Goal: Task Accomplishment & Management: Manage account settings

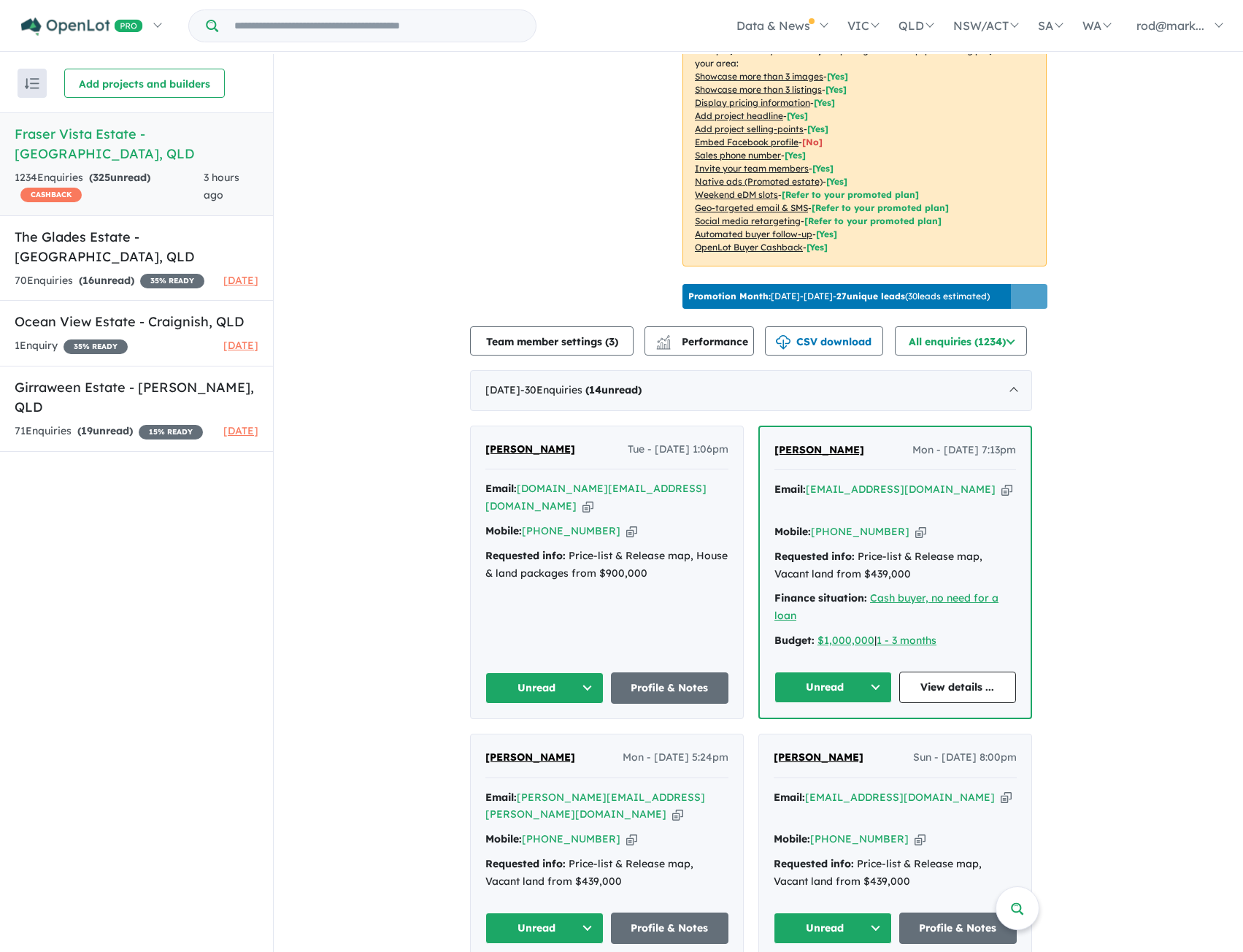
scroll to position [292, 0]
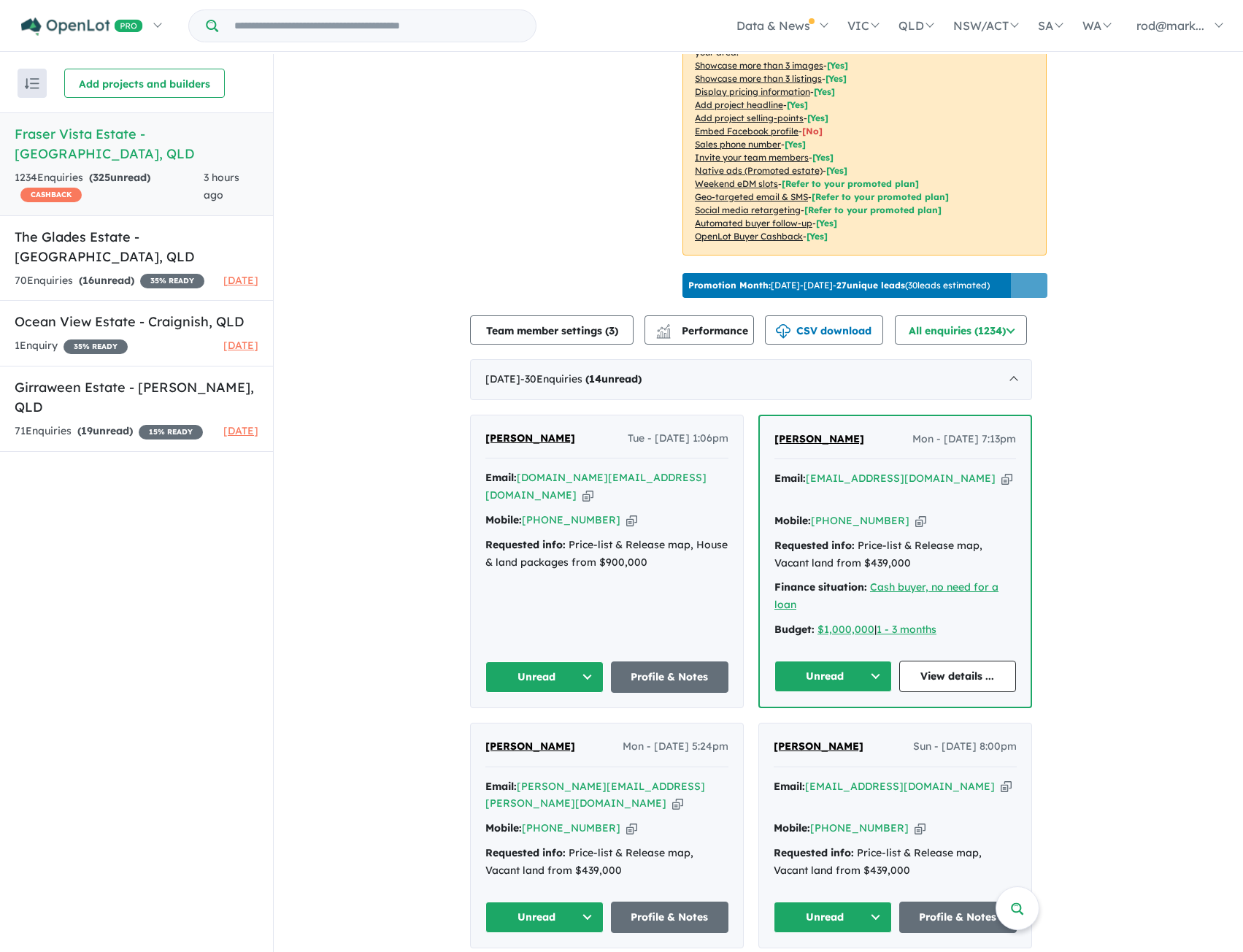
click at [593, 488] on icon "button" at bounding box center [588, 495] width 11 height 15
click at [1002, 471] on icon "button" at bounding box center [1007, 478] width 11 height 15
click at [981, 660] on link "View details ..." at bounding box center [958, 676] width 117 height 32
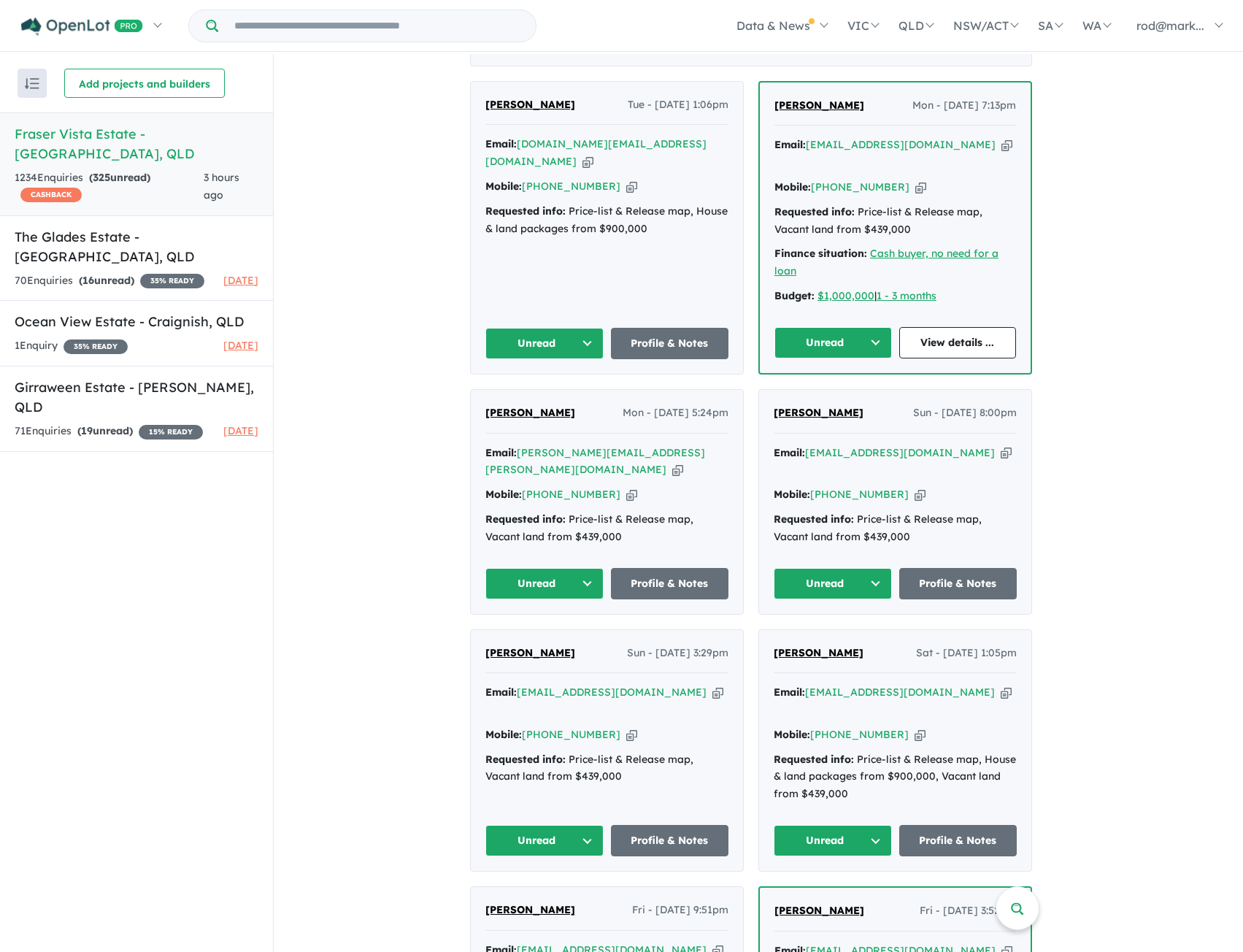
scroll to position [730, 0]
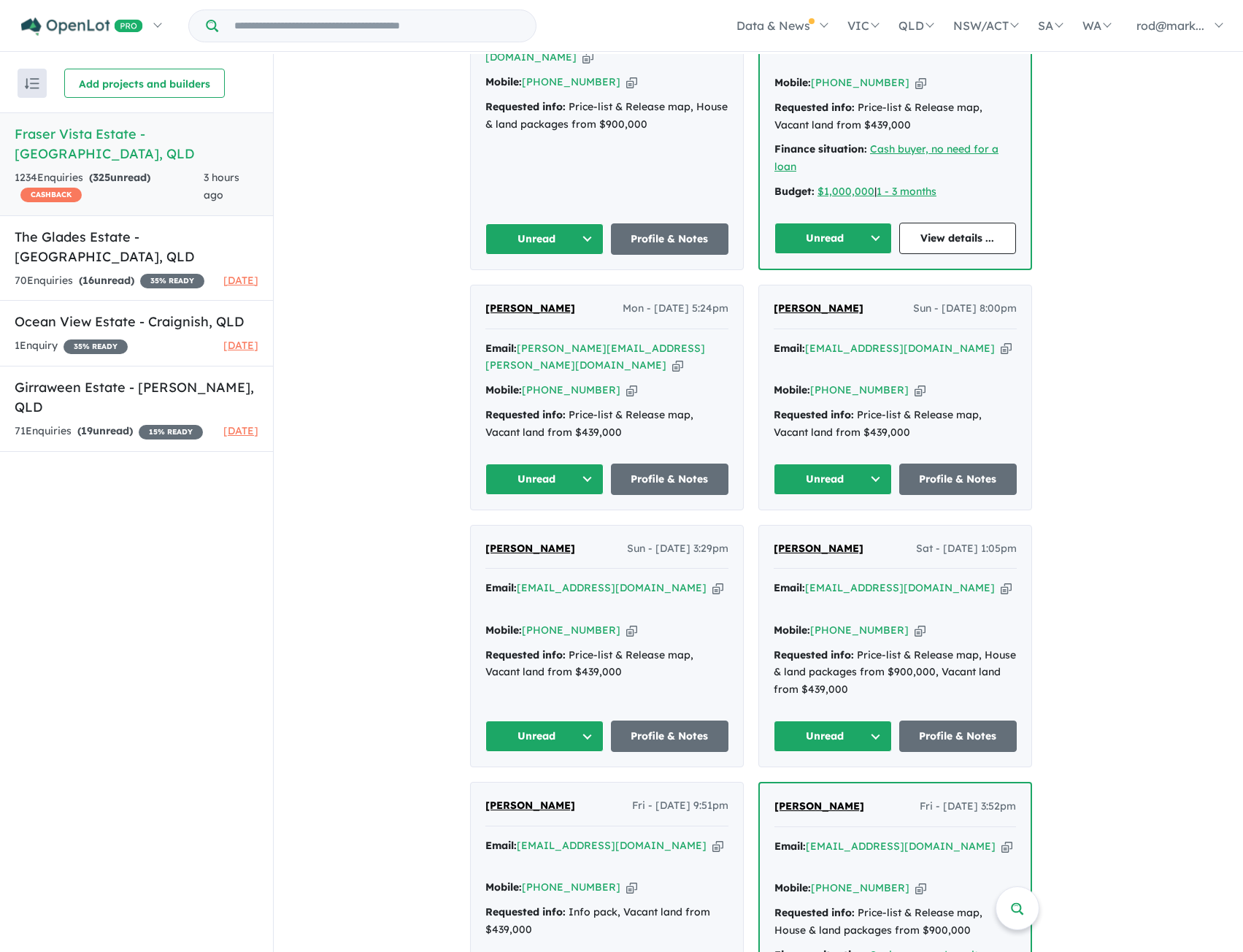
click at [672, 358] on icon "button" at bounding box center [678, 365] width 11 height 15
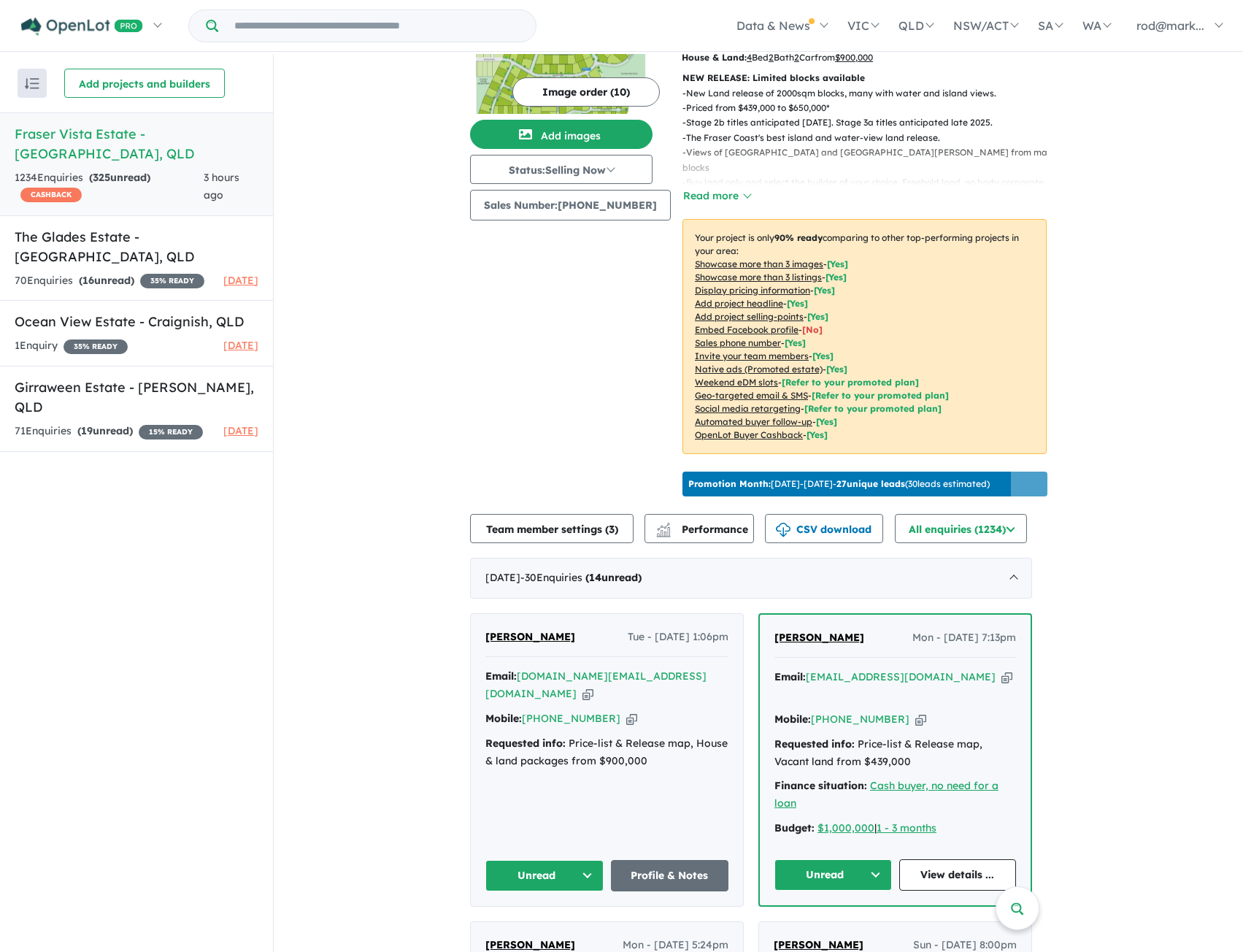
scroll to position [438, 0]
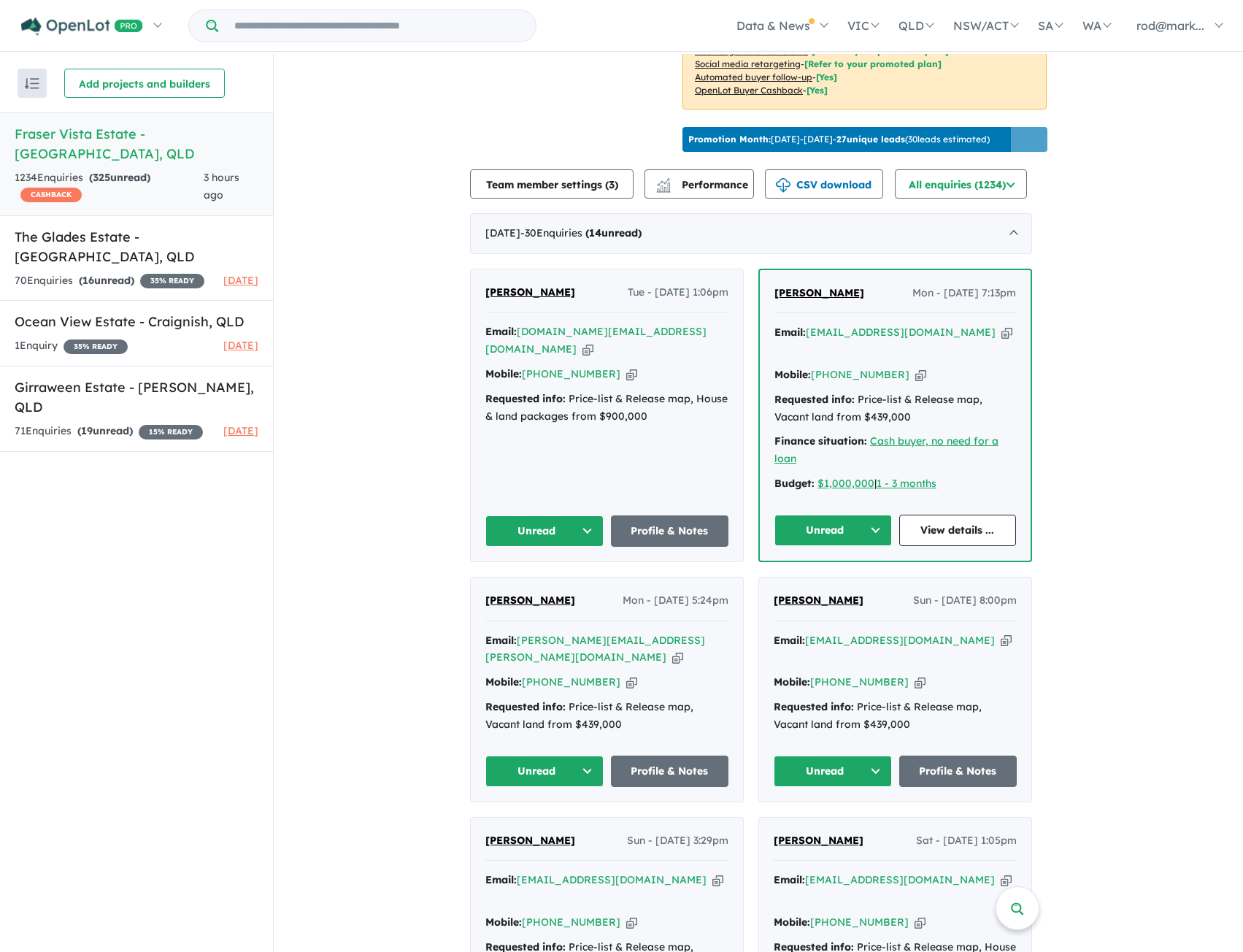
click at [588, 515] on button "Unread" at bounding box center [544, 530] width 118 height 32
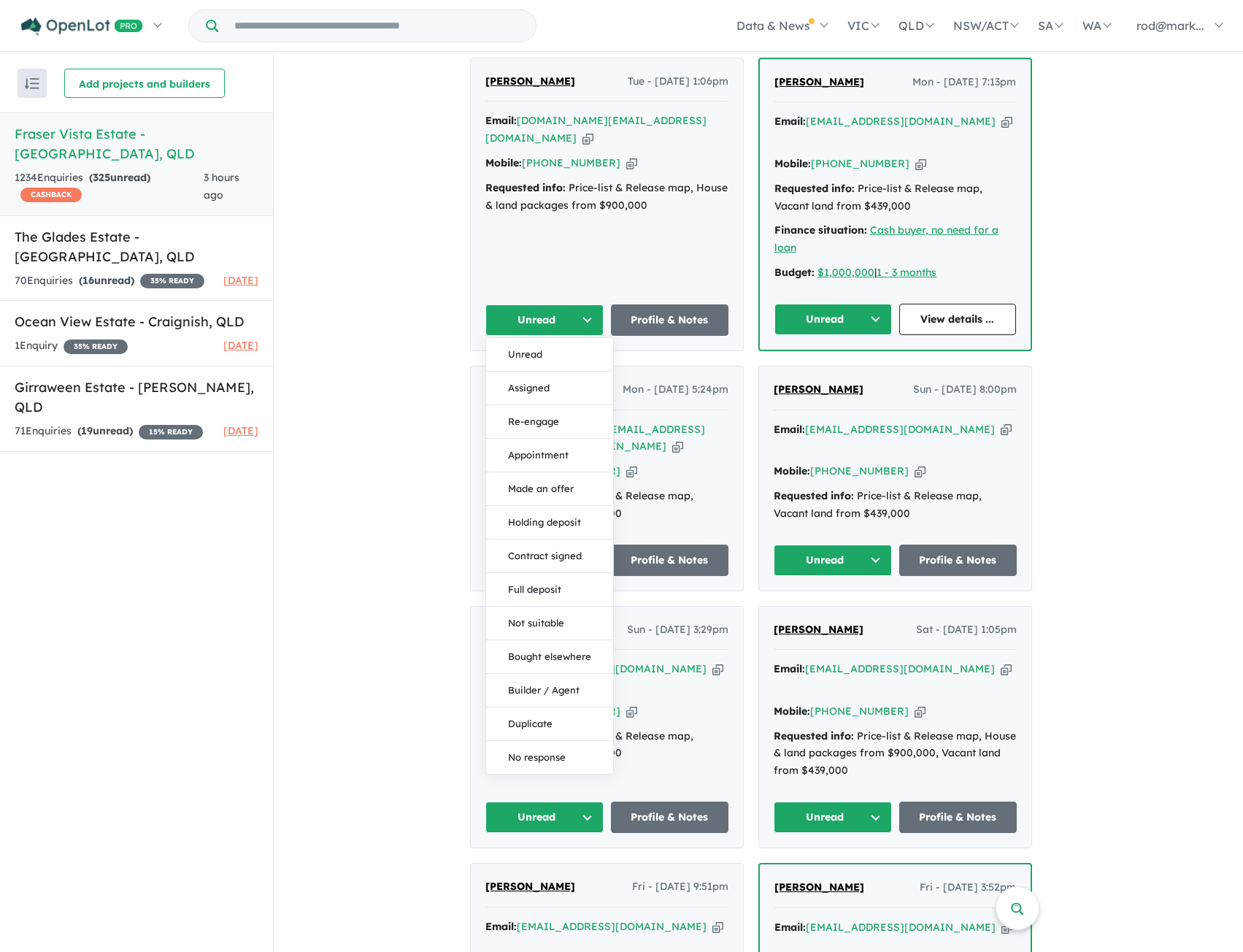
scroll to position [948, 0]
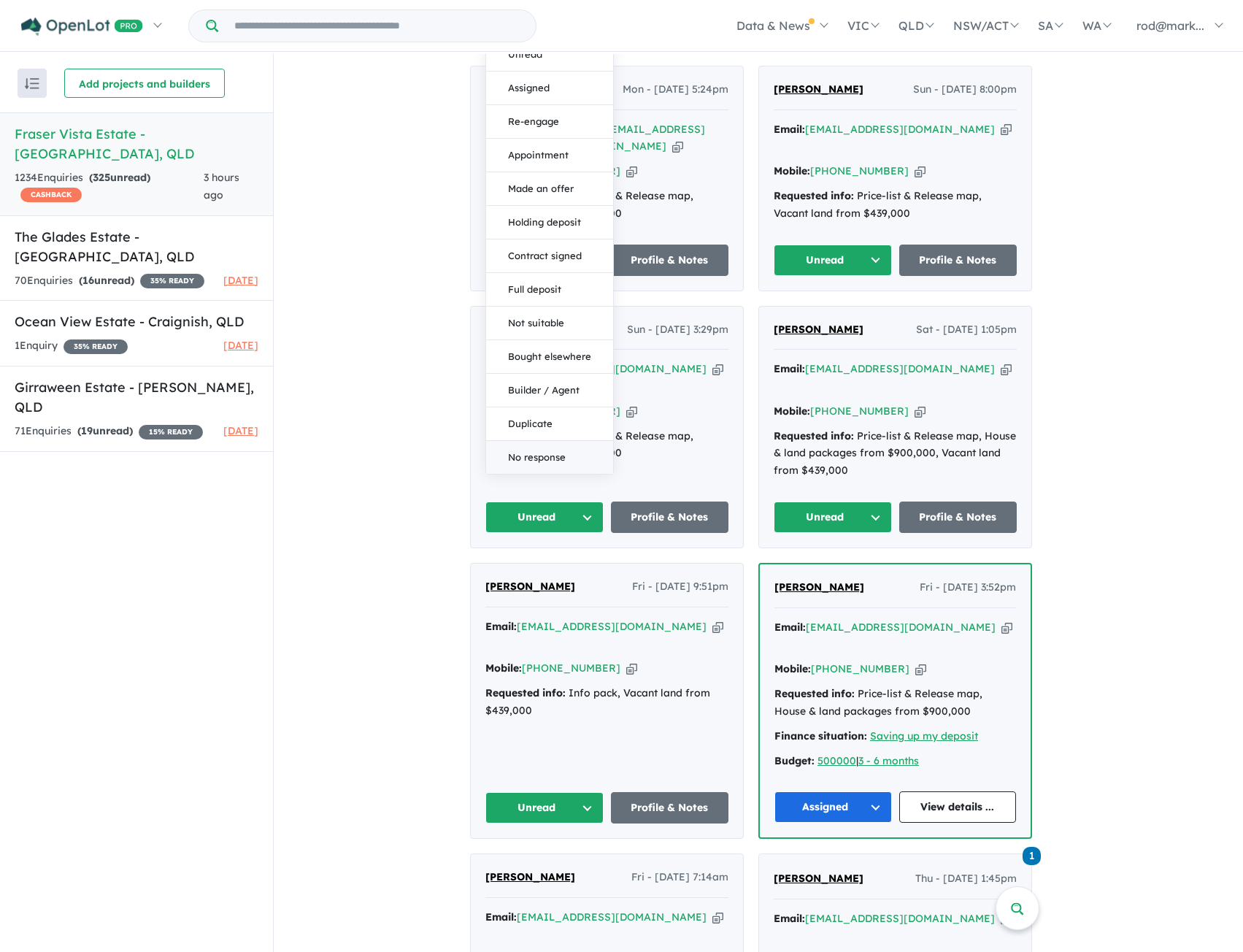
click at [561, 441] on button "No response" at bounding box center [549, 457] width 127 height 33
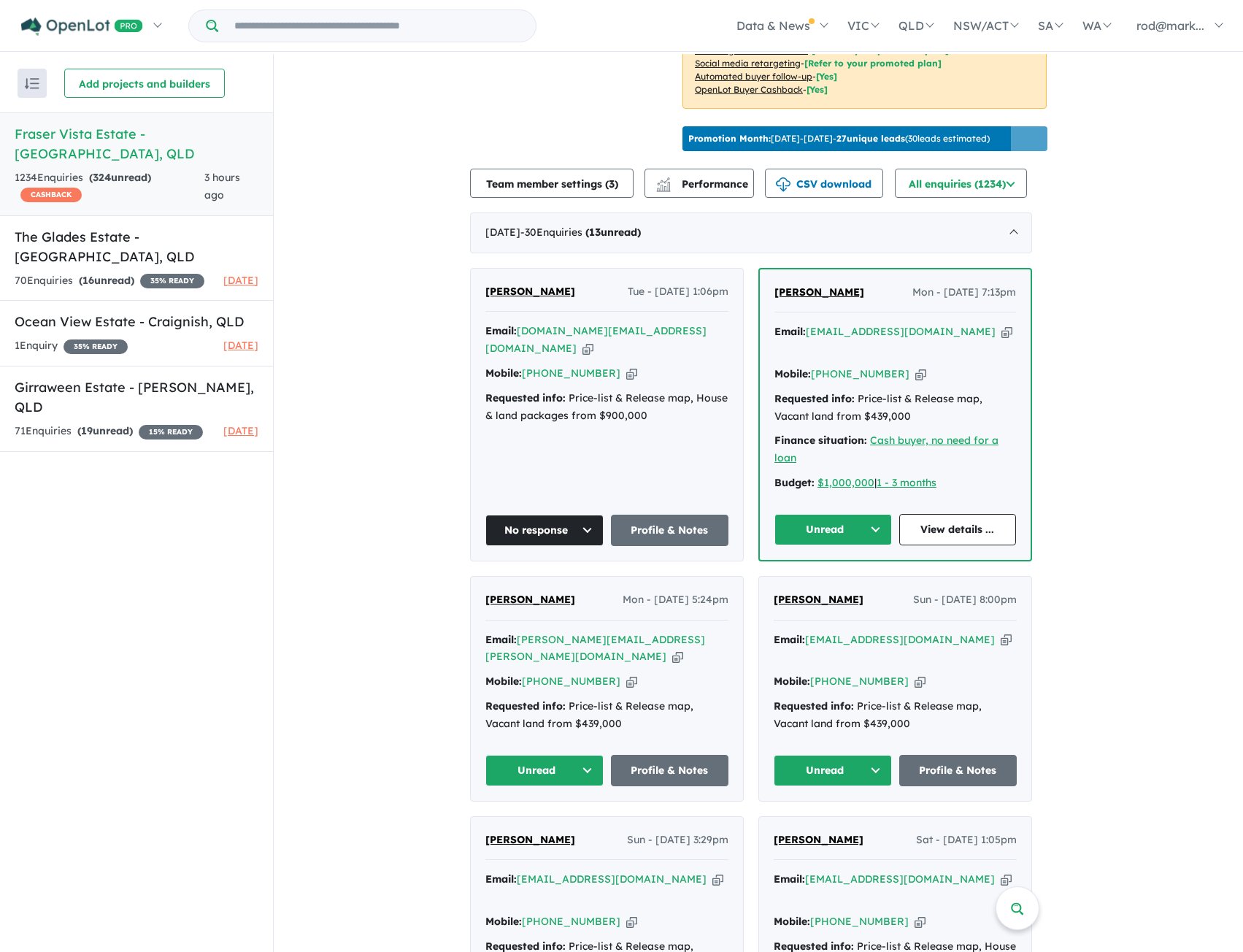
scroll to position [438, 0]
click at [872, 515] on button "Unread" at bounding box center [833, 530] width 117 height 32
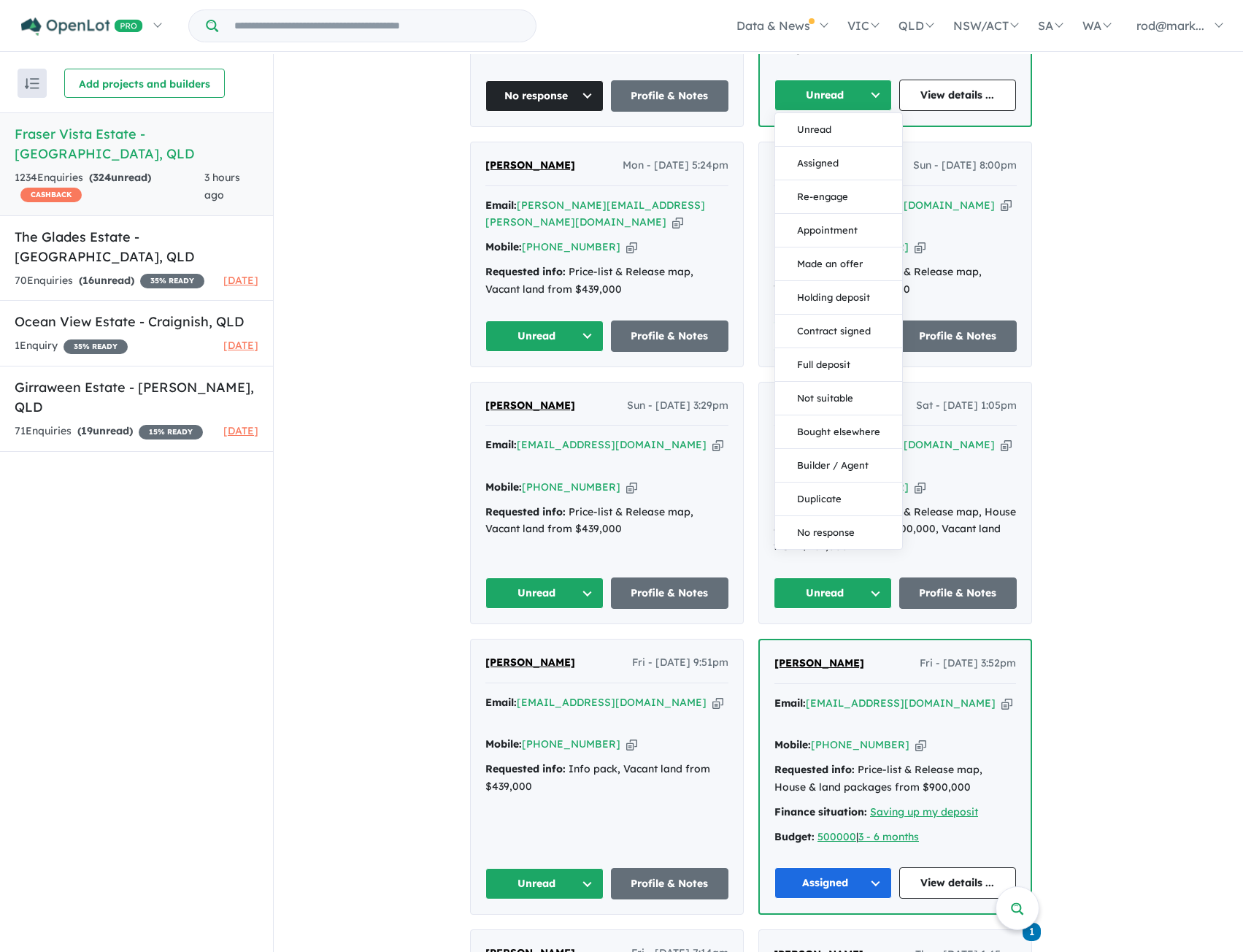
scroll to position [876, 0]
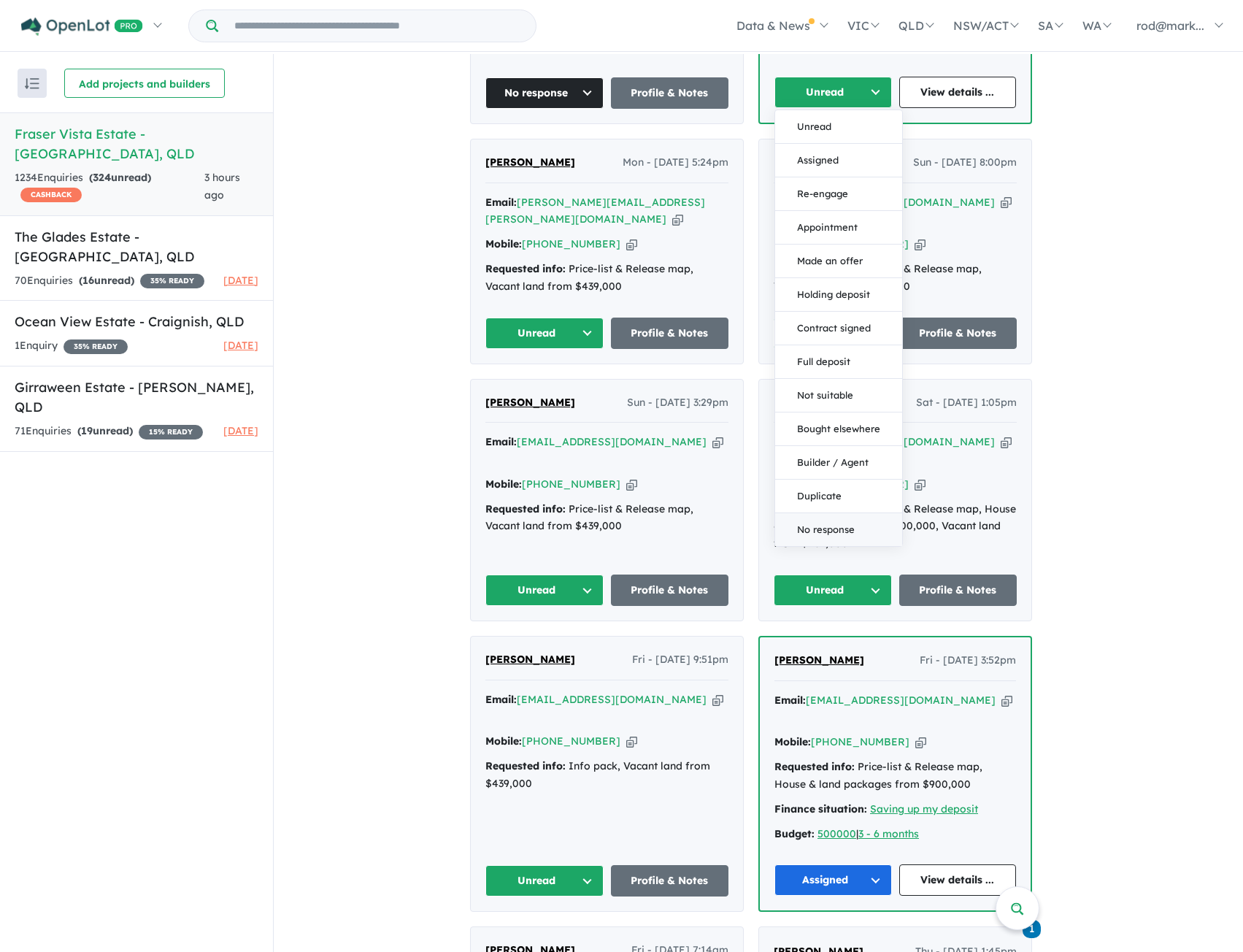
click at [838, 513] on button "No response" at bounding box center [838, 529] width 127 height 33
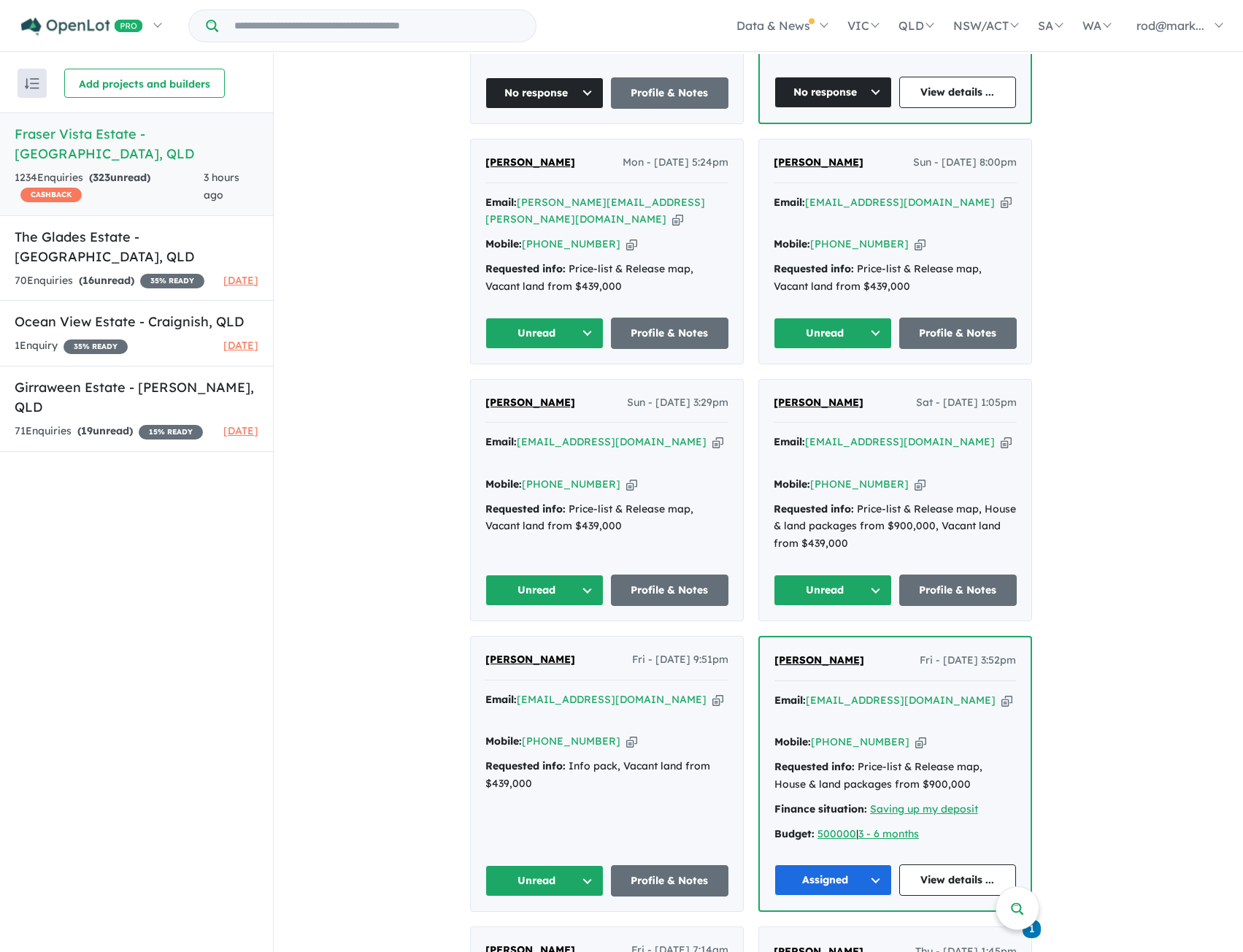
drag, startPoint x: 636, startPoint y: 402, endPoint x: 612, endPoint y: 376, distance: 35.4
click at [713, 434] on icon "button" at bounding box center [718, 442] width 11 height 15
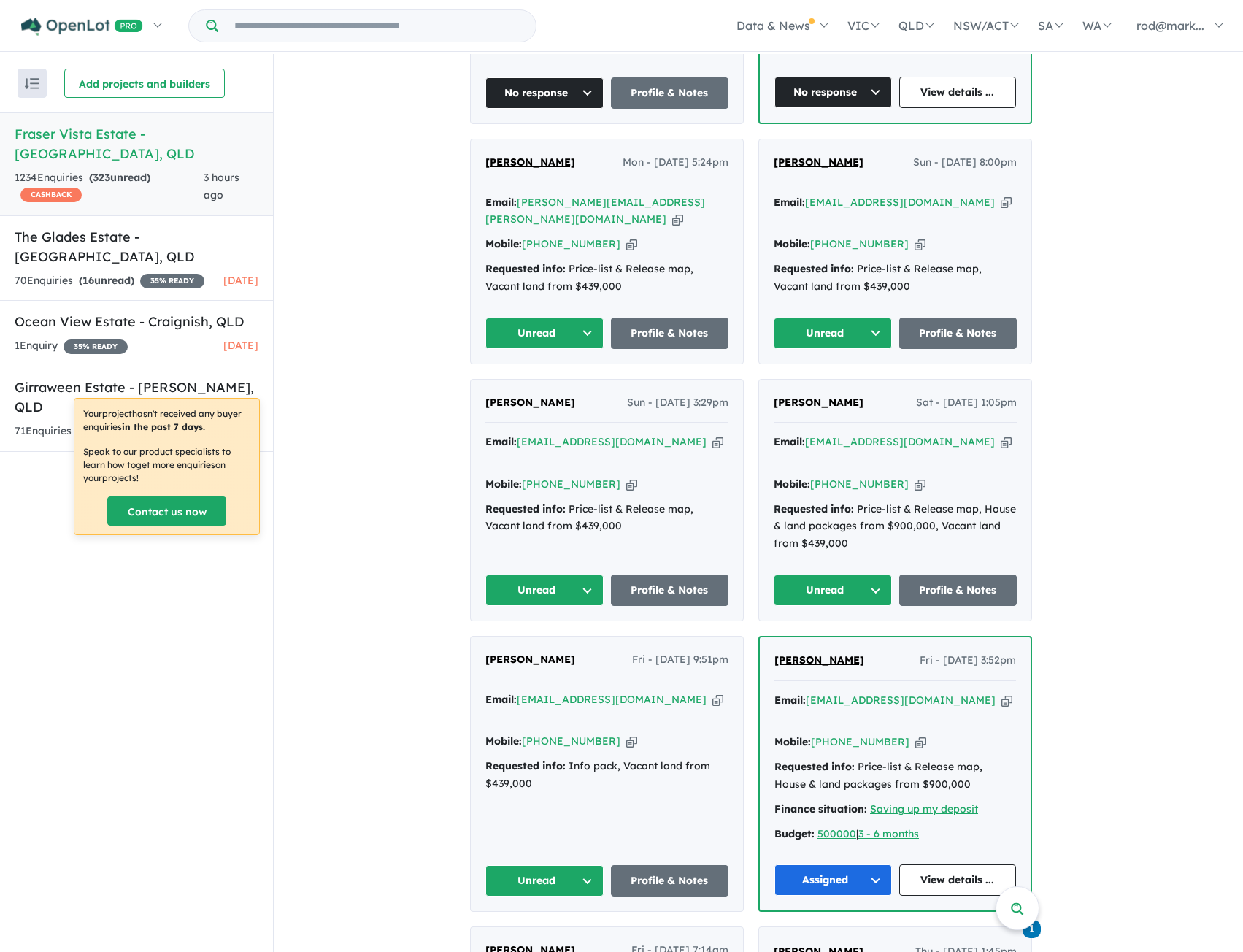
click at [1001, 195] on icon "button" at bounding box center [1006, 202] width 11 height 15
drag, startPoint x: 633, startPoint y: 400, endPoint x: 603, endPoint y: 436, distance: 46.9
click at [713, 434] on icon "button" at bounding box center [718, 442] width 11 height 15
click at [593, 574] on button "Unread" at bounding box center [544, 590] width 118 height 32
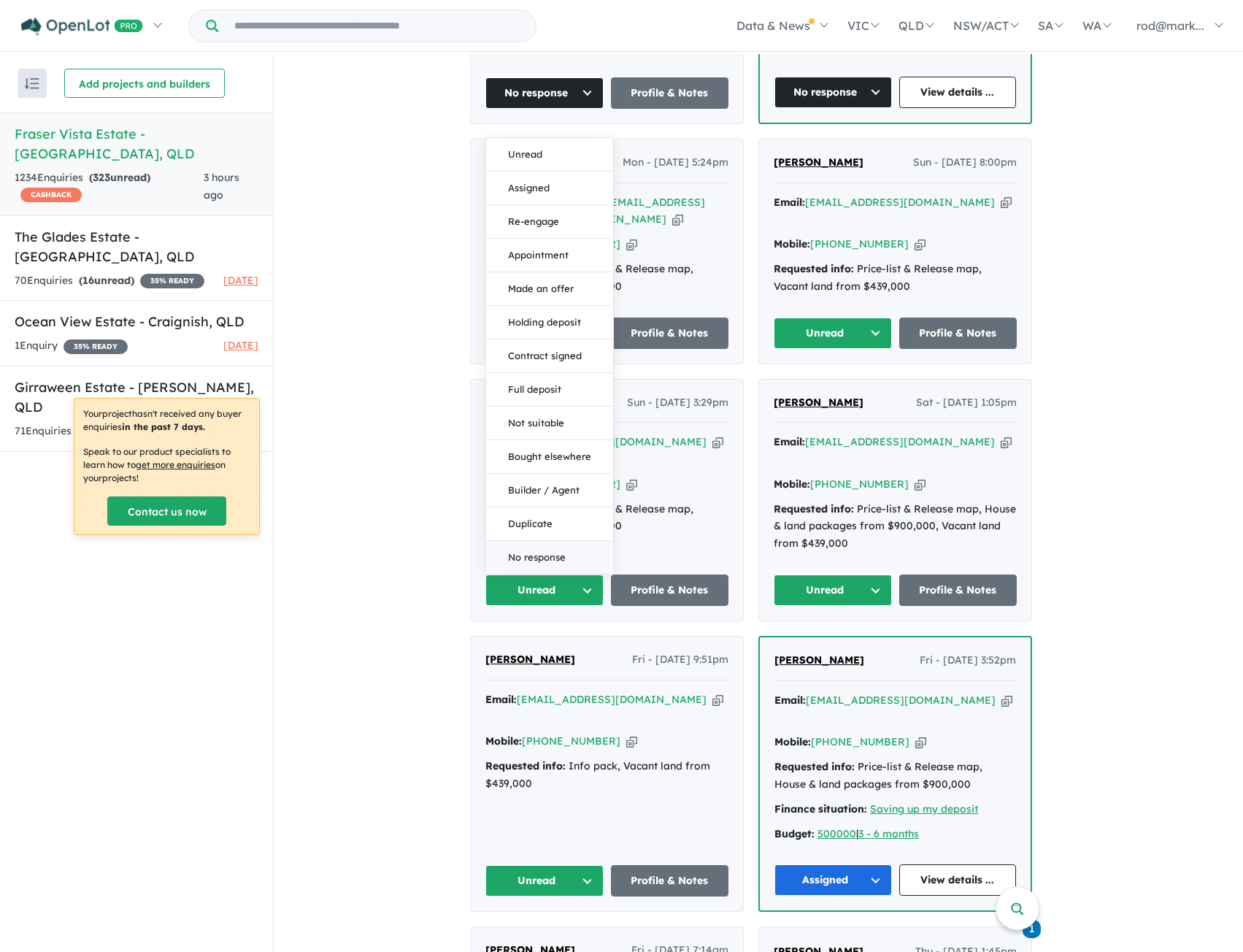
click at [547, 541] on button "No response" at bounding box center [549, 557] width 127 height 33
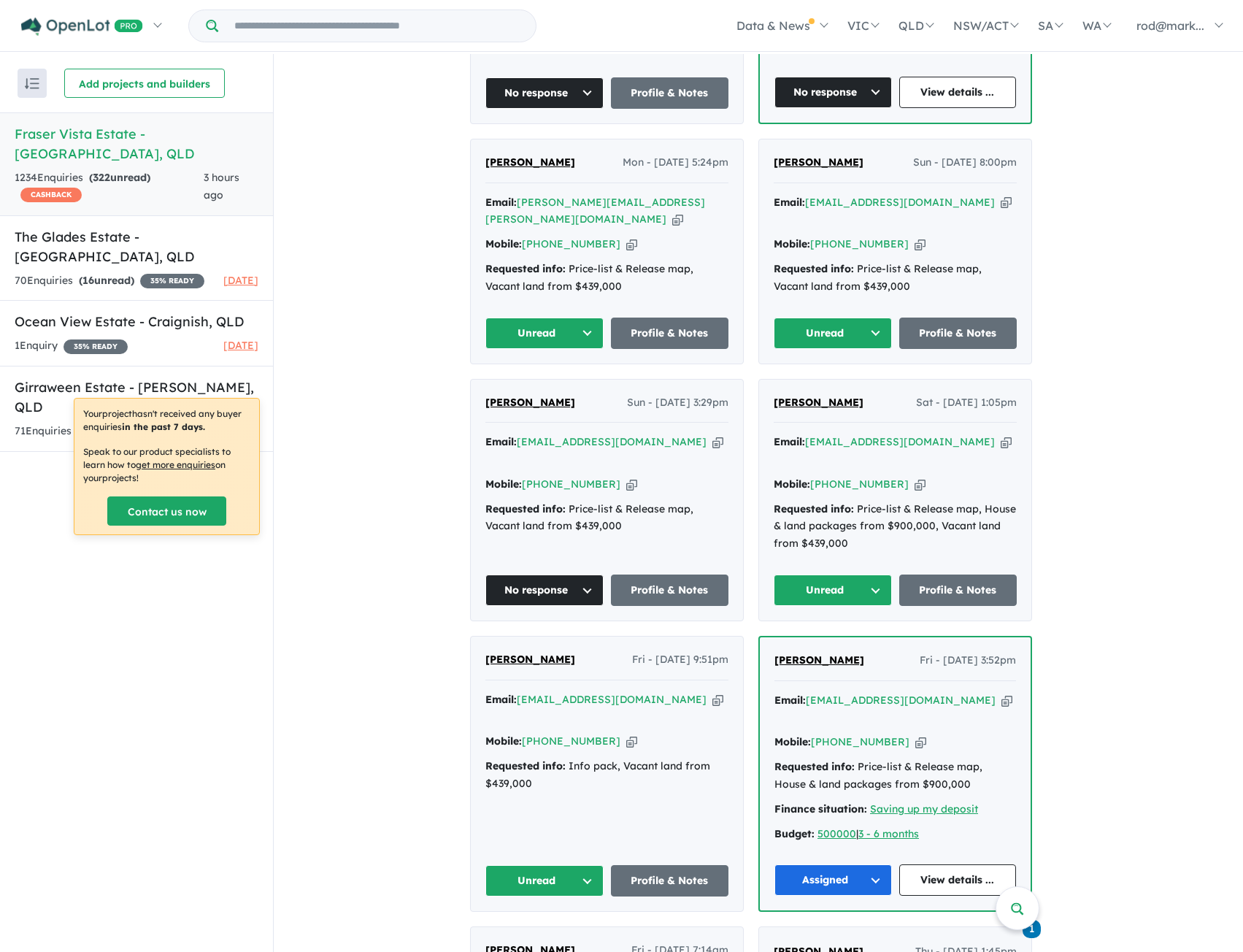
click at [1001, 195] on icon "button" at bounding box center [1006, 202] width 11 height 15
drag, startPoint x: 916, startPoint y: 181, endPoint x: 882, endPoint y: 163, distance: 38.5
click at [1001, 195] on icon "button" at bounding box center [1006, 202] width 11 height 15
click at [1001, 434] on icon "button" at bounding box center [1006, 442] width 11 height 15
click at [878, 318] on button "Unread" at bounding box center [833, 333] width 118 height 32
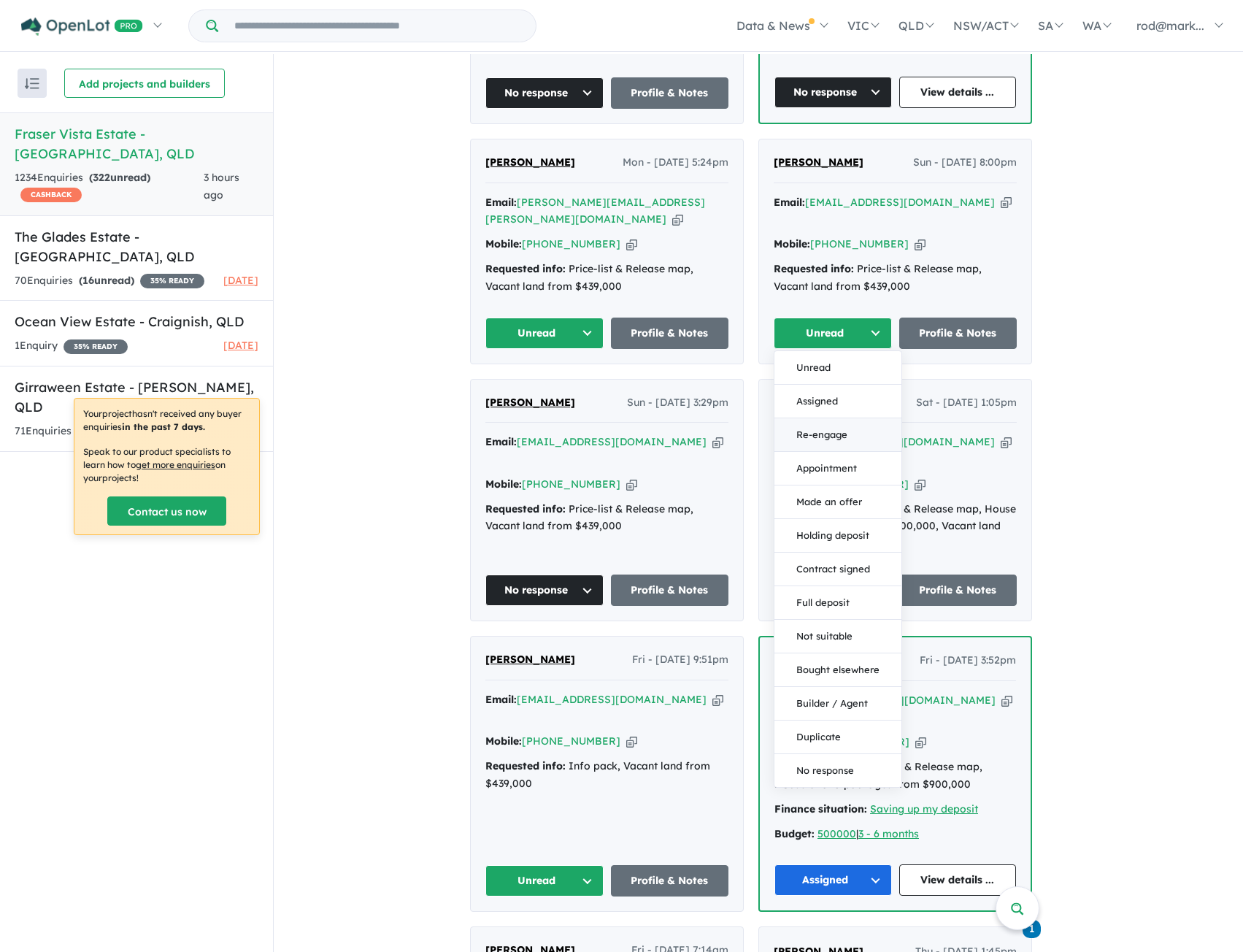
click at [822, 418] on button "Re-engage" at bounding box center [837, 434] width 127 height 33
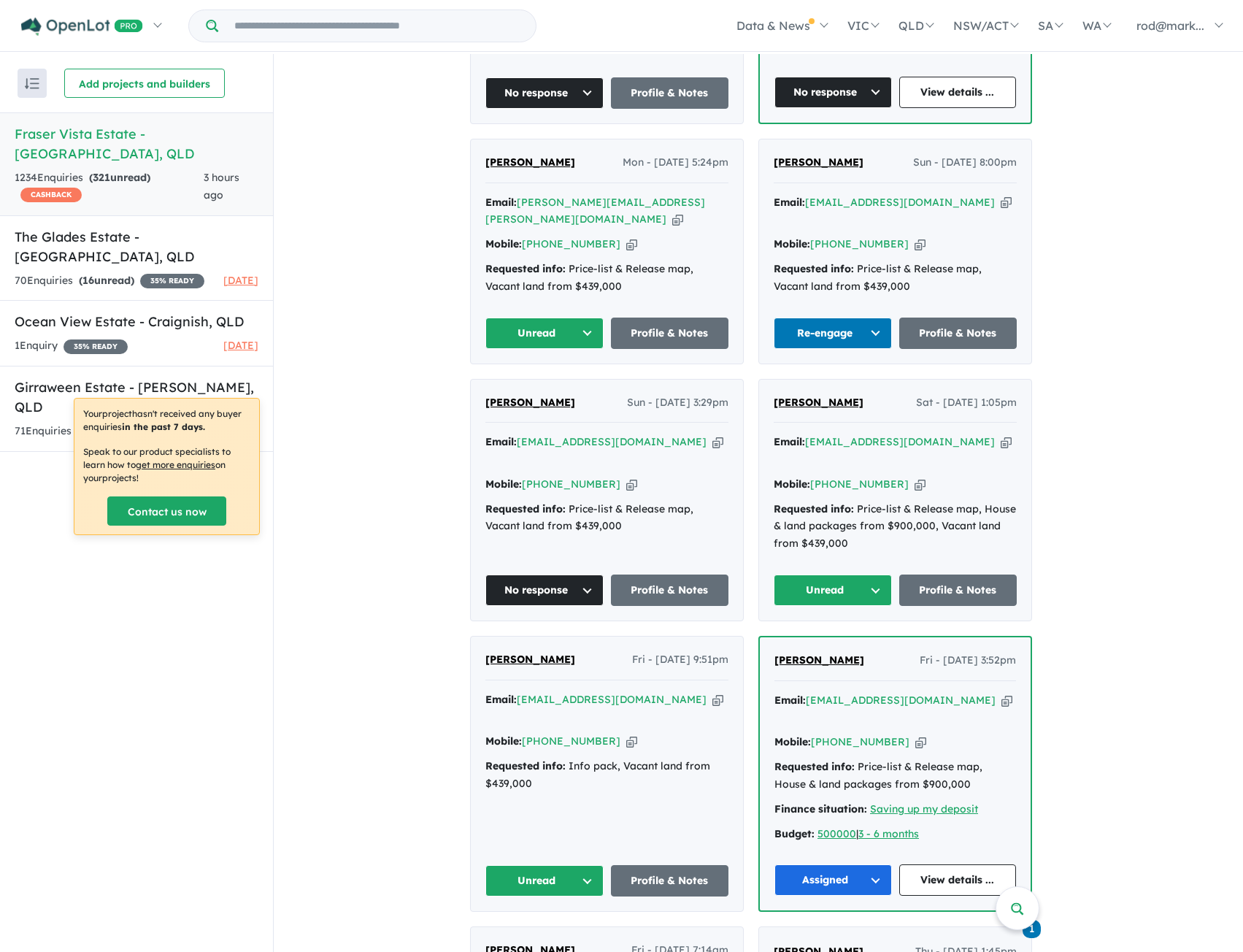
click at [590, 318] on button "Unread" at bounding box center [544, 333] width 118 height 32
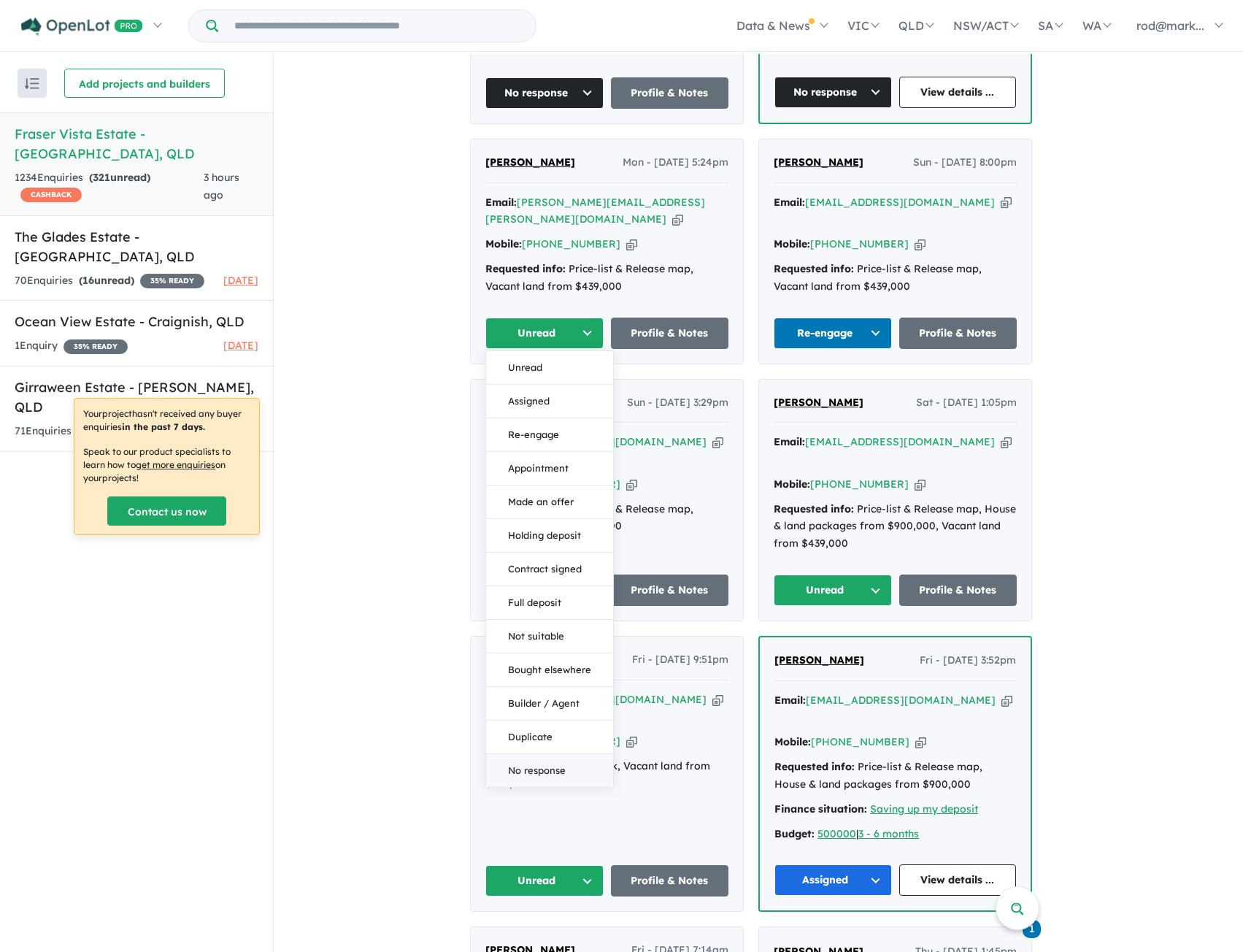
click at [557, 754] on button "No response" at bounding box center [549, 770] width 127 height 33
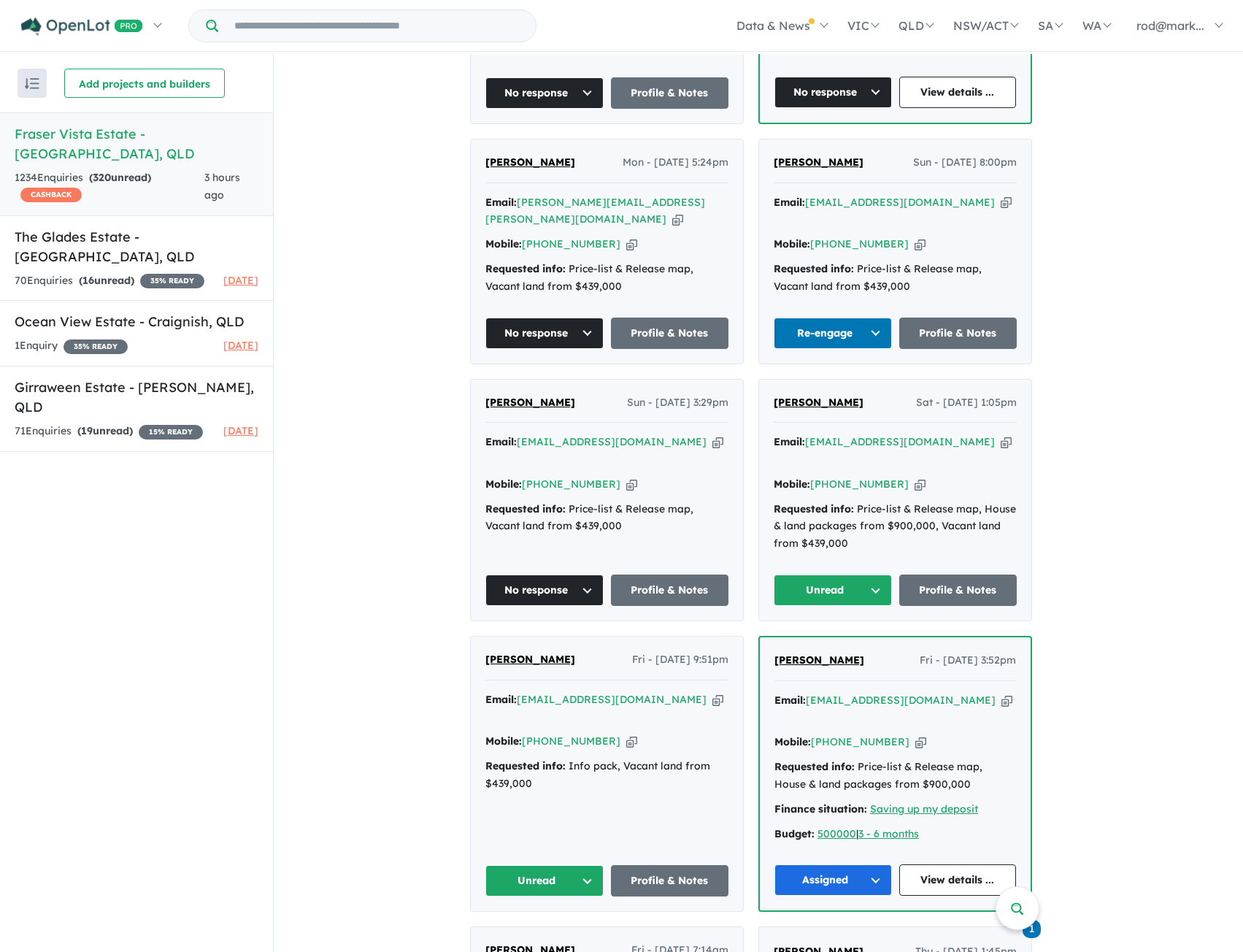
click at [881, 574] on button "Unread" at bounding box center [833, 590] width 118 height 32
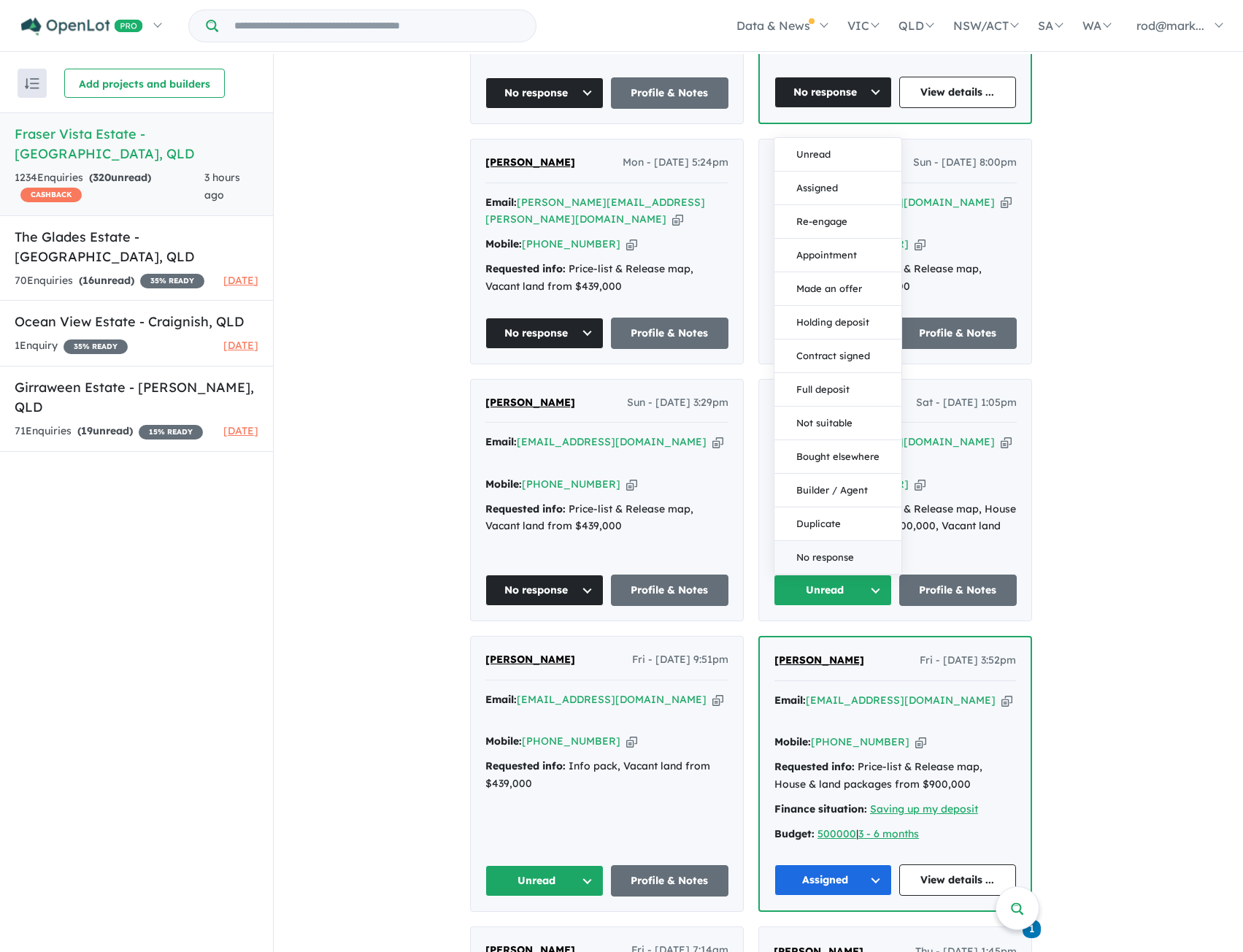
click at [823, 541] on button "No response" at bounding box center [837, 557] width 127 height 33
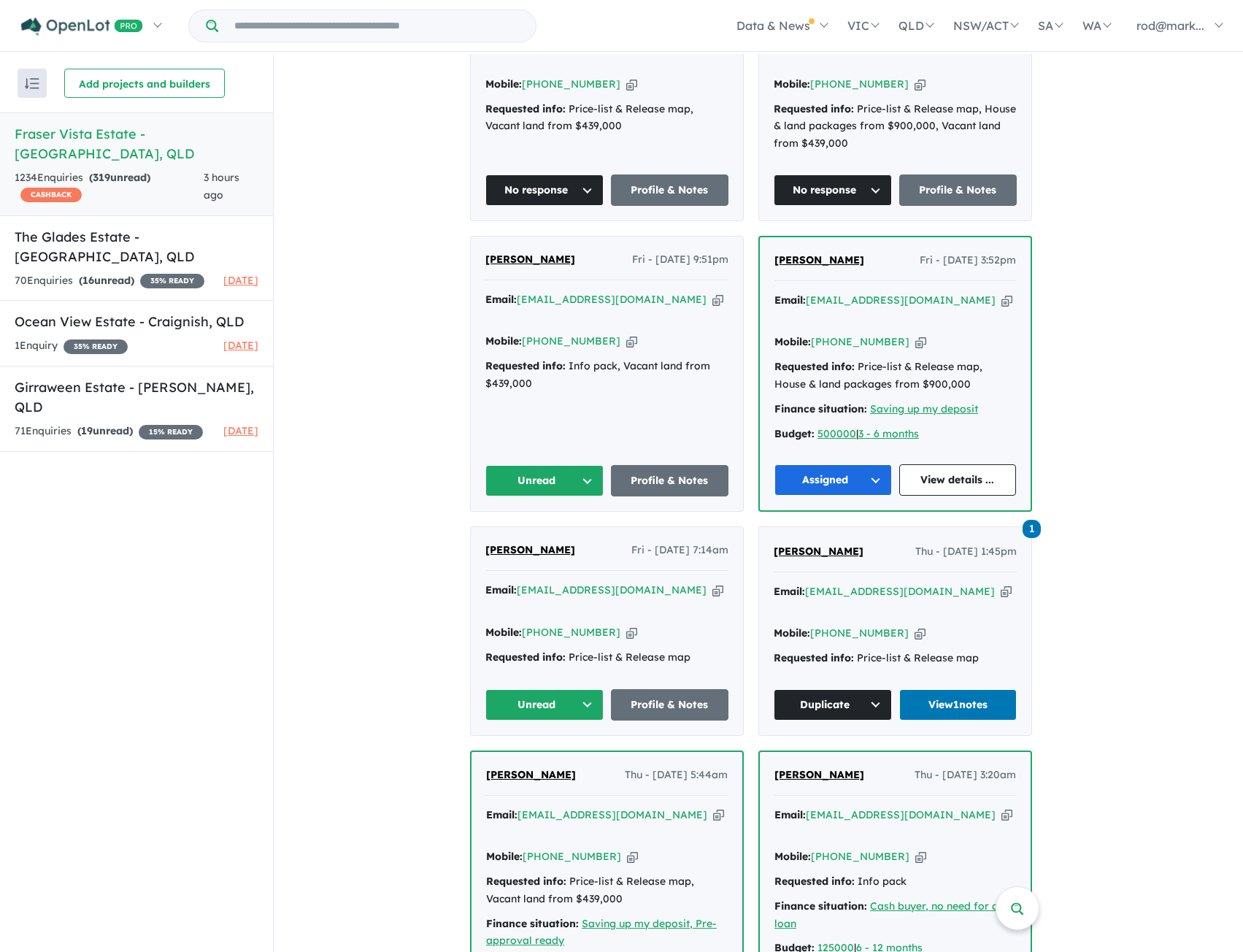
scroll to position [1313, 0]
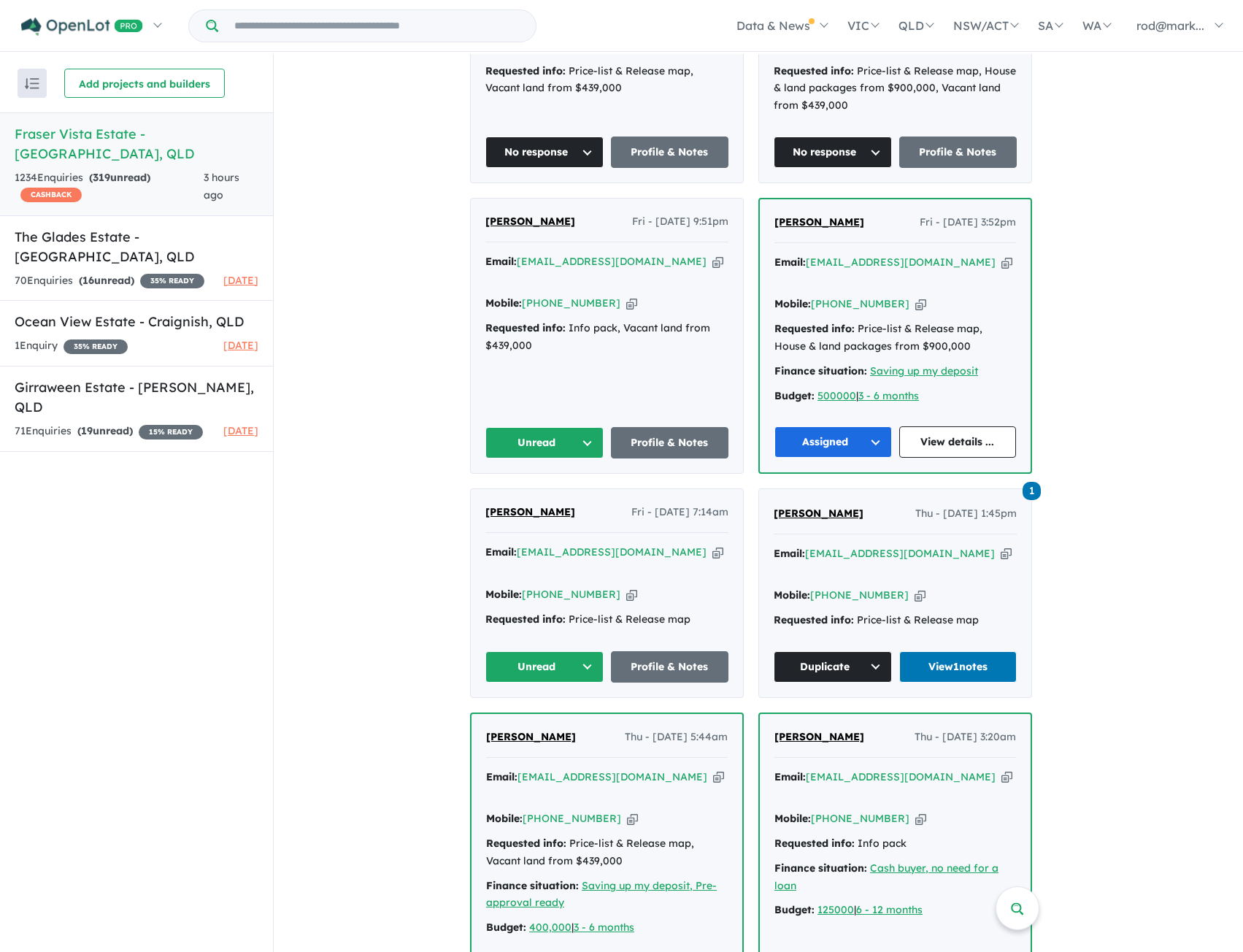
click at [713, 254] on icon "button" at bounding box center [718, 261] width 11 height 15
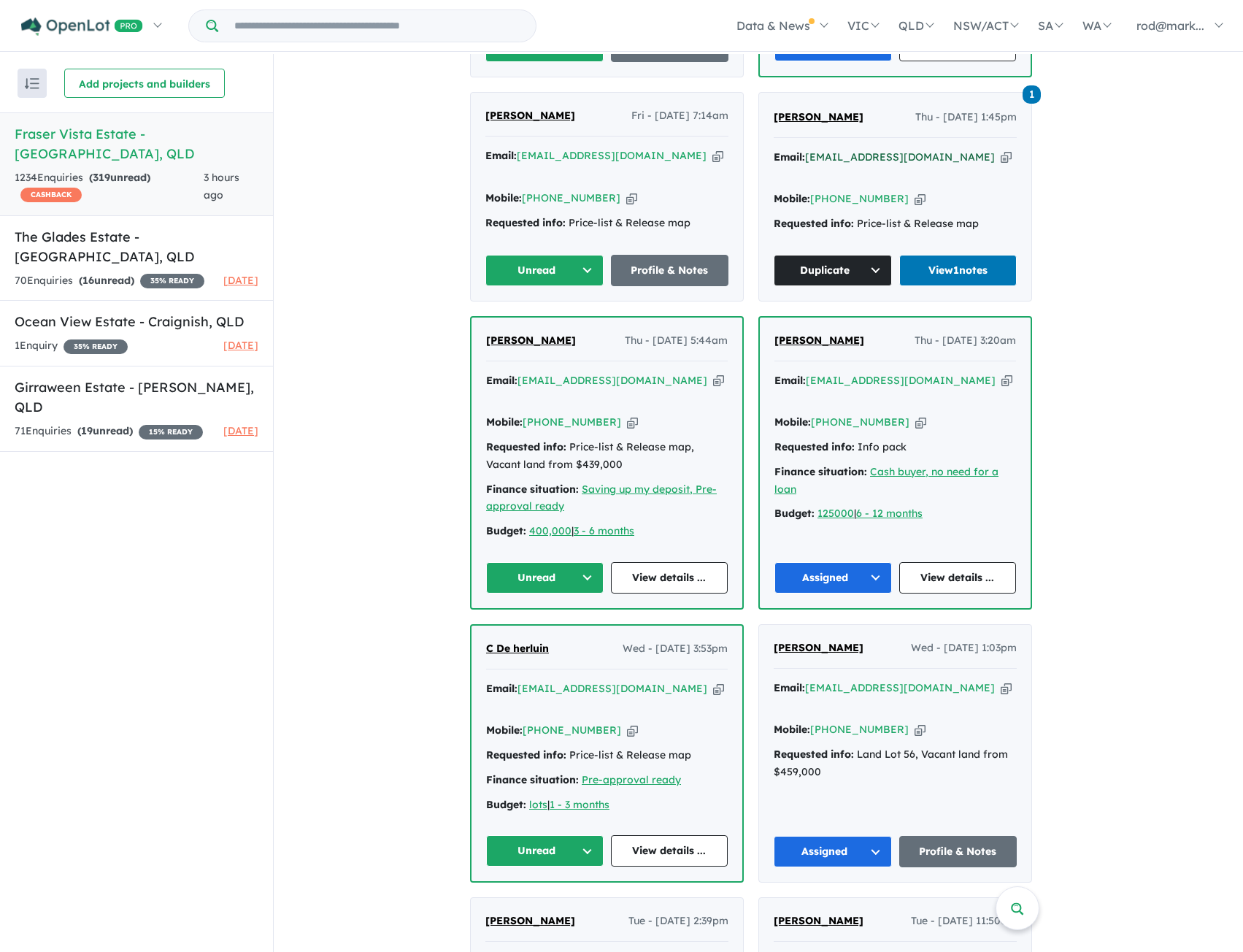
scroll to position [1751, 0]
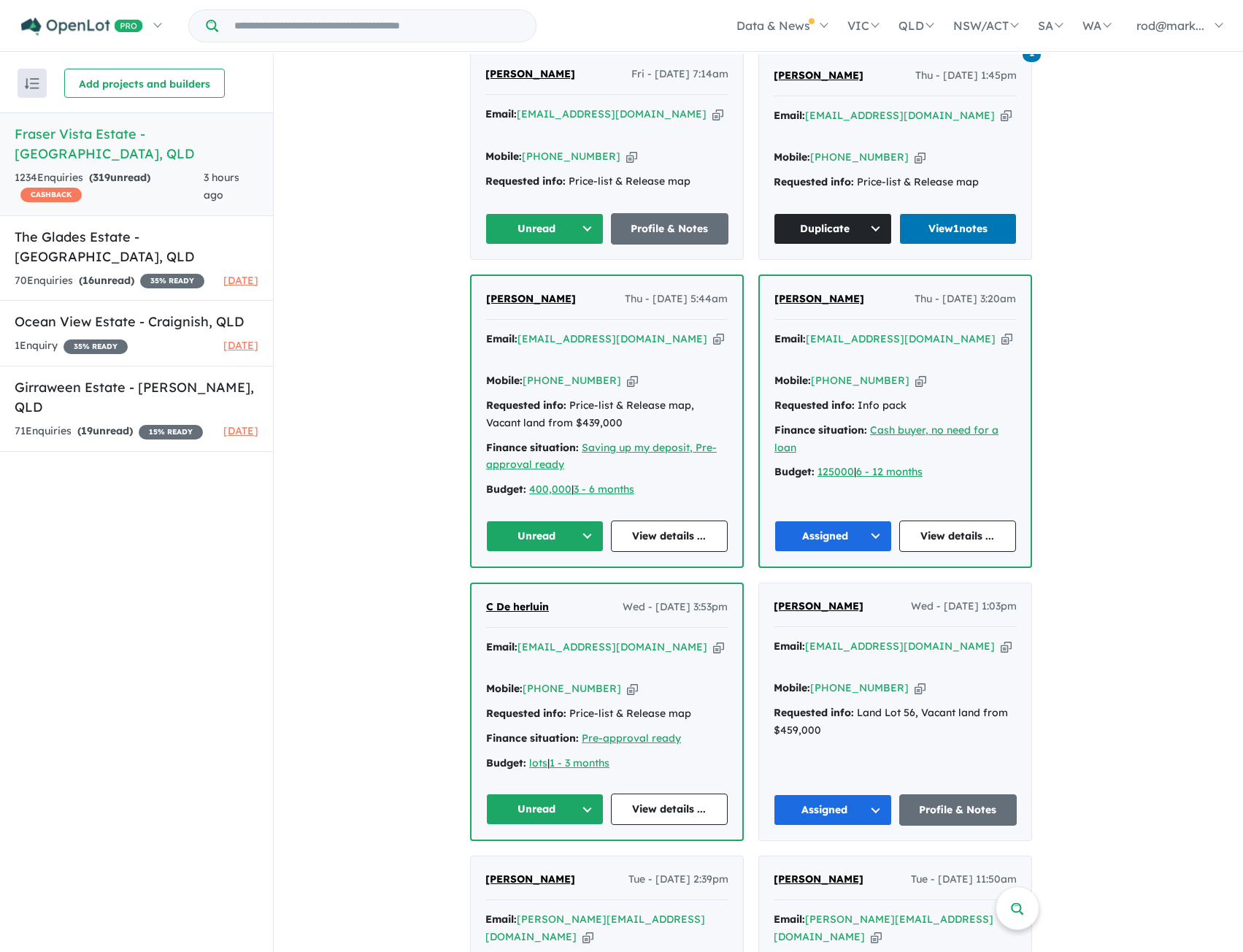
drag, startPoint x: 647, startPoint y: 247, endPoint x: 600, endPoint y: 201, distance: 65.8
click at [713, 331] on icon "button" at bounding box center [718, 339] width 11 height 15
click at [594, 520] on button "Unread" at bounding box center [545, 536] width 117 height 32
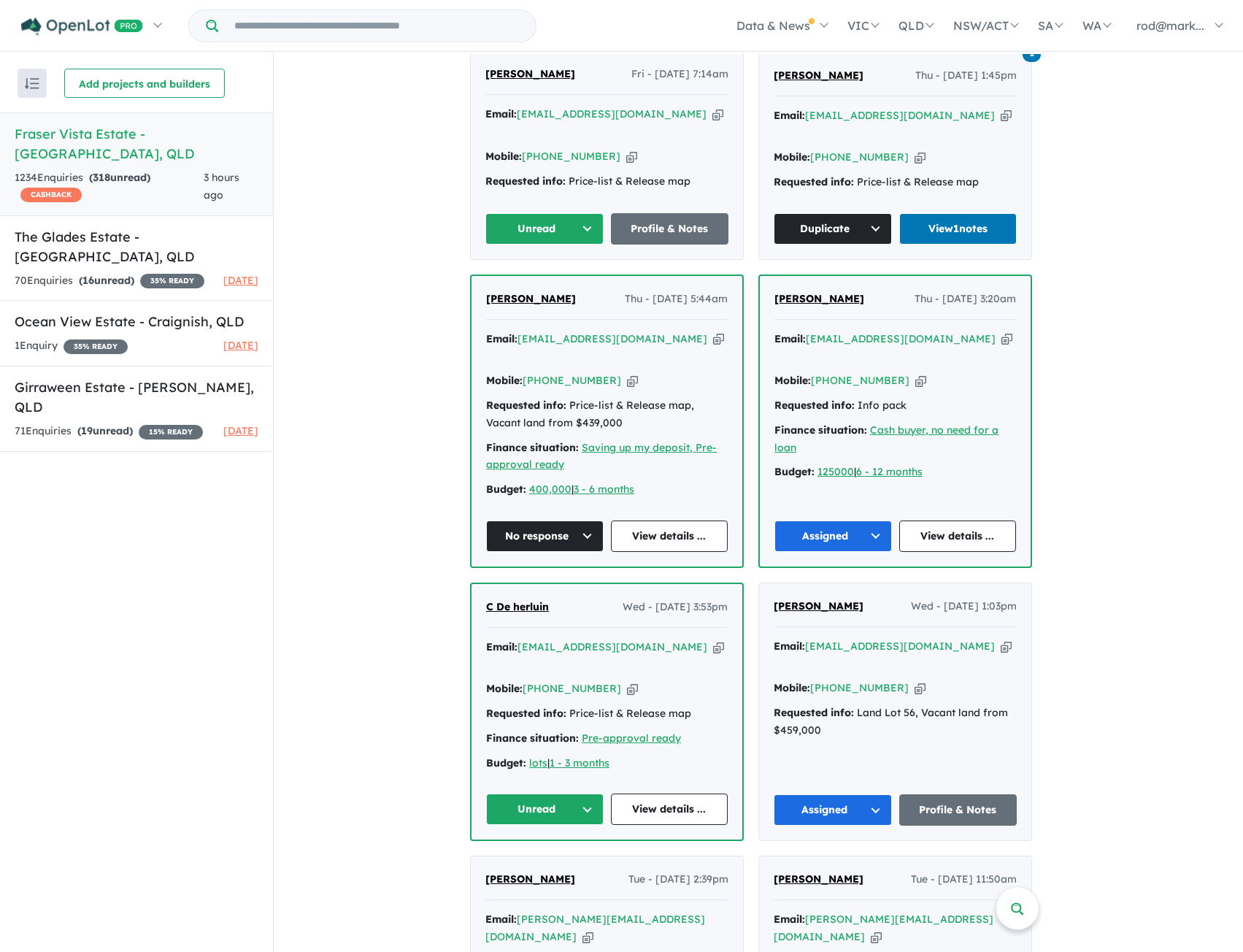
click at [713, 639] on icon "button" at bounding box center [718, 647] width 11 height 15
click at [642, 639] on div "Email: [EMAIL_ADDRESS][DOMAIN_NAME] Copied!" at bounding box center [606, 656] width 241 height 35
click at [713, 639] on icon "button" at bounding box center [718, 647] width 11 height 15
click at [592, 793] on button "Unread" at bounding box center [545, 808] width 117 height 32
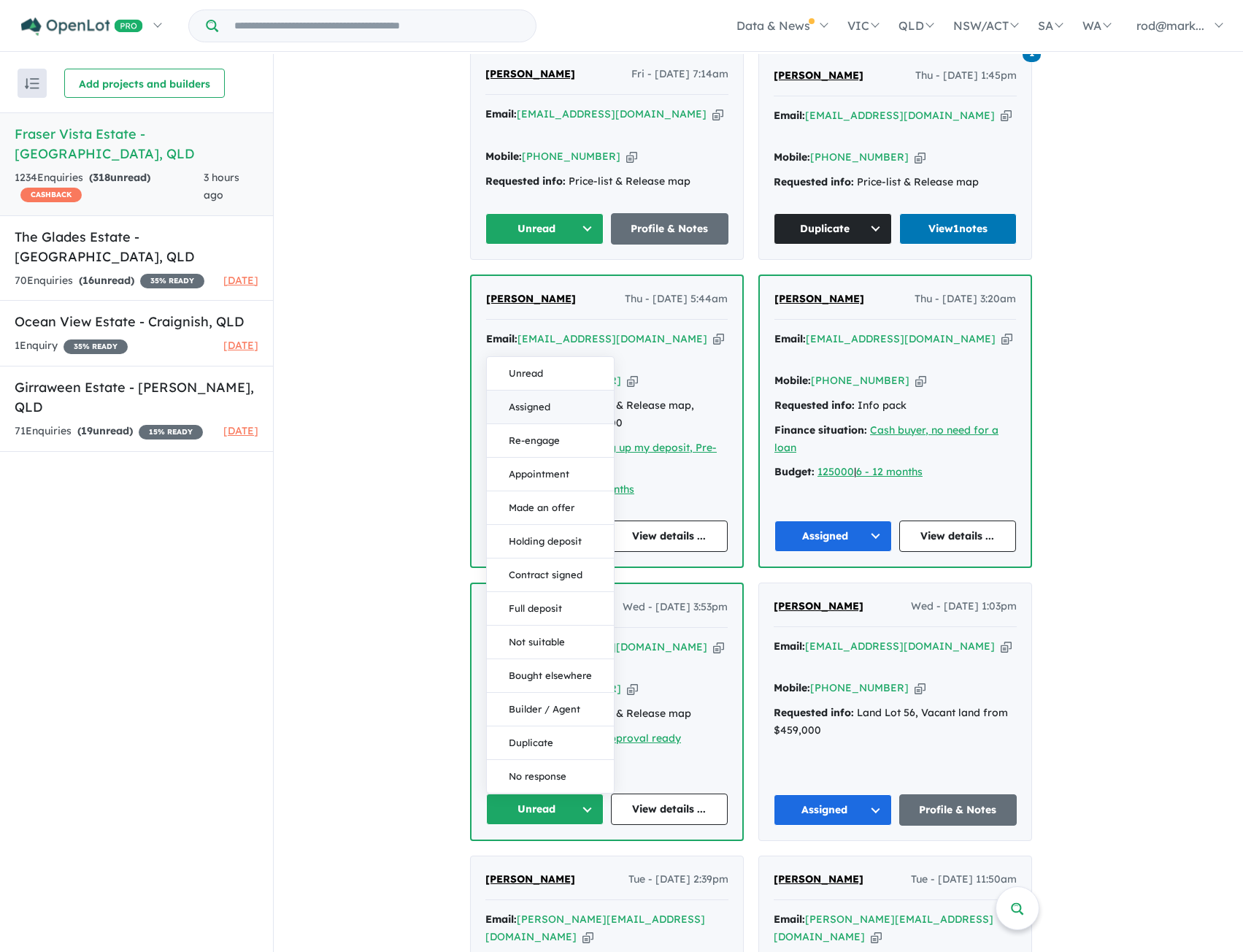
click at [565, 390] on button "Assigned" at bounding box center [550, 406] width 127 height 33
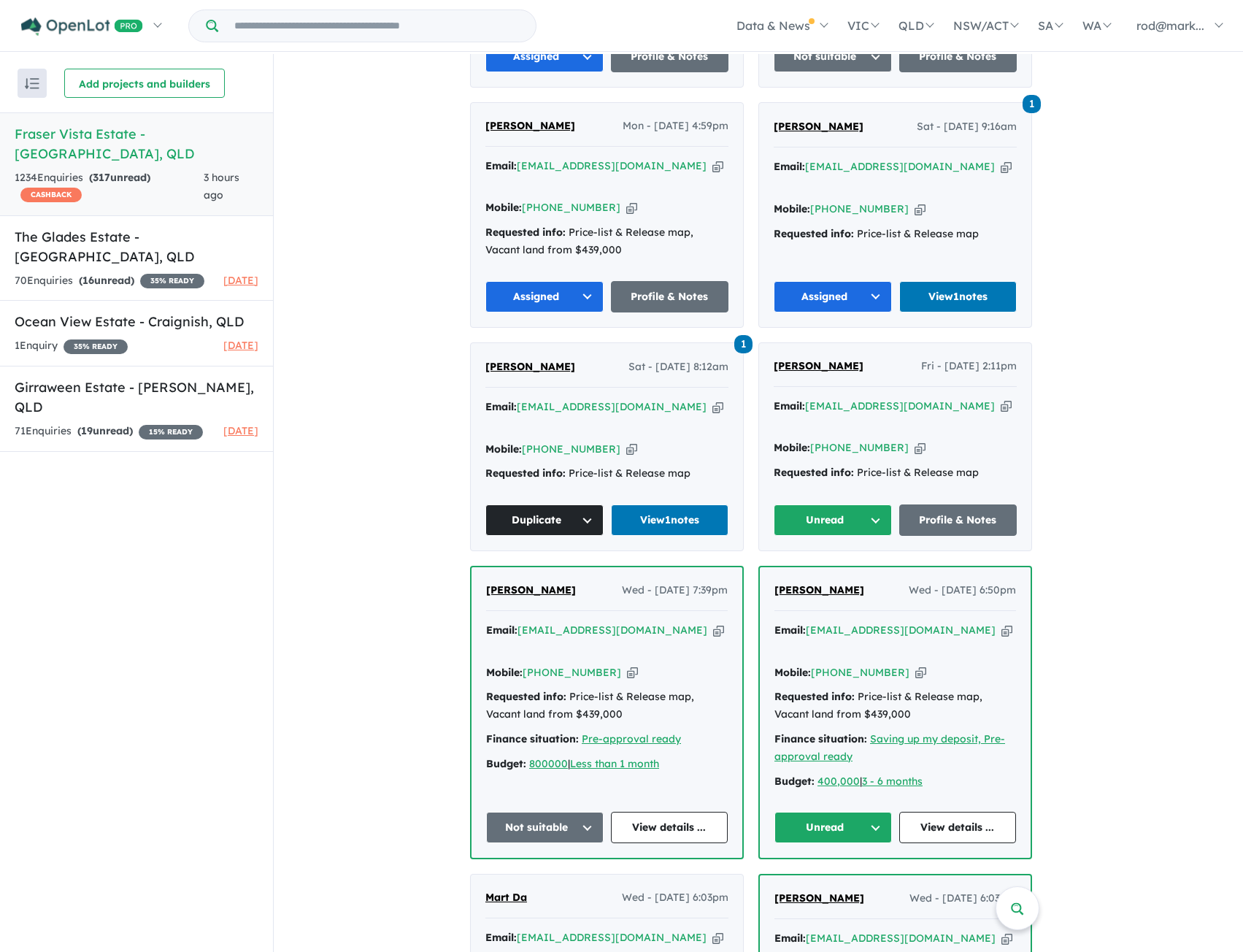
scroll to position [2774, 0]
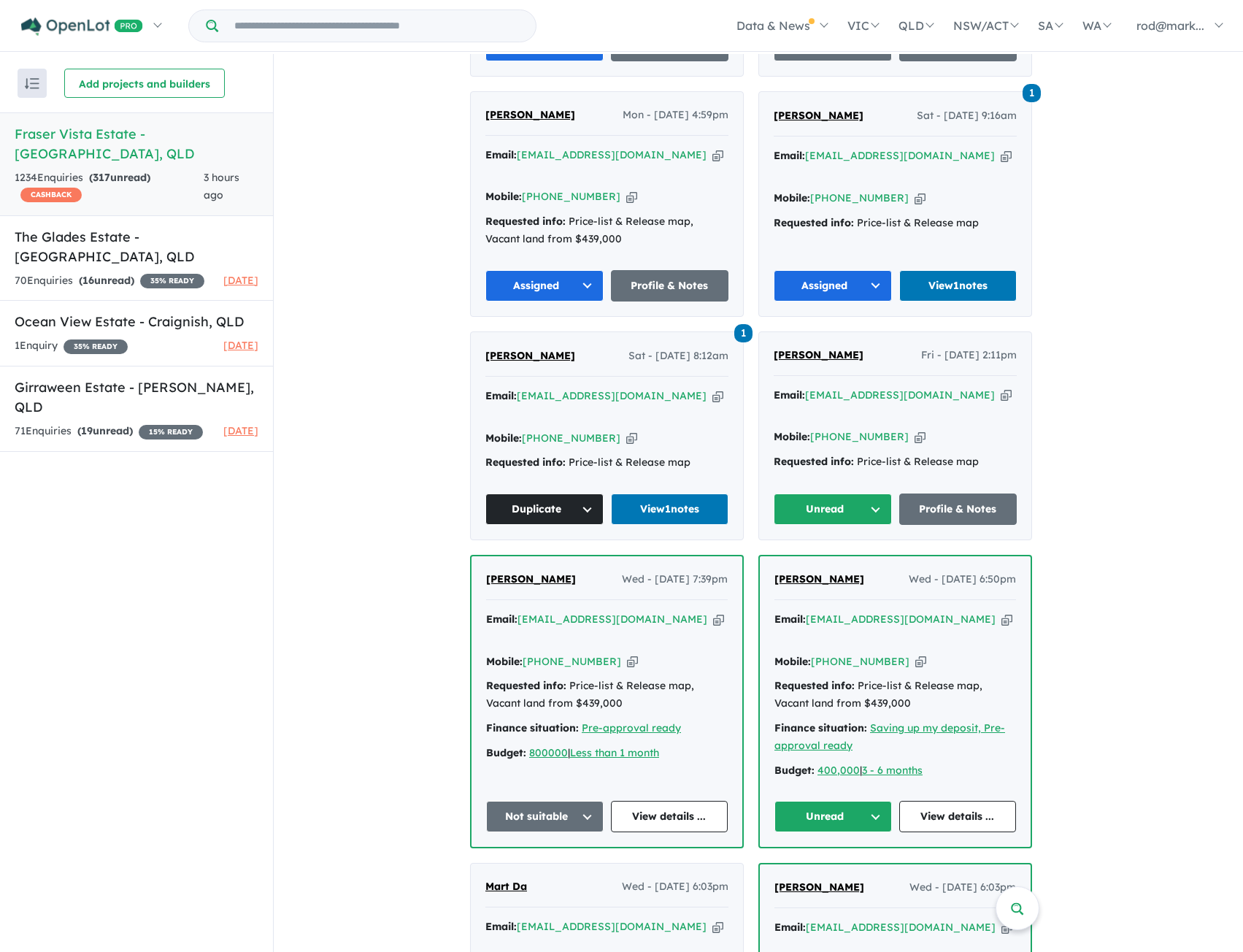
click at [877, 800] on button "Unread" at bounding box center [833, 816] width 117 height 32
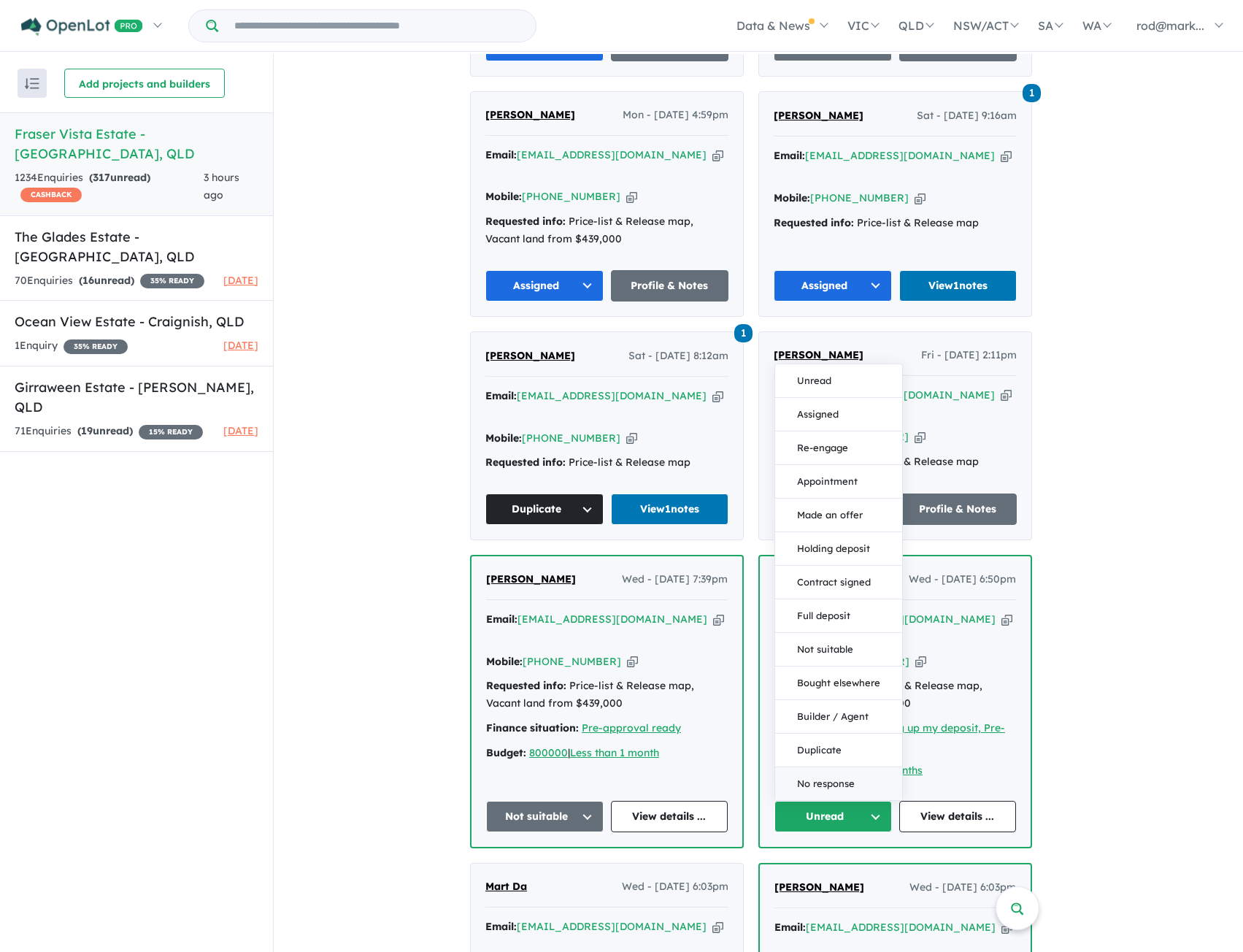
click at [864, 767] on button "No response" at bounding box center [838, 783] width 127 height 33
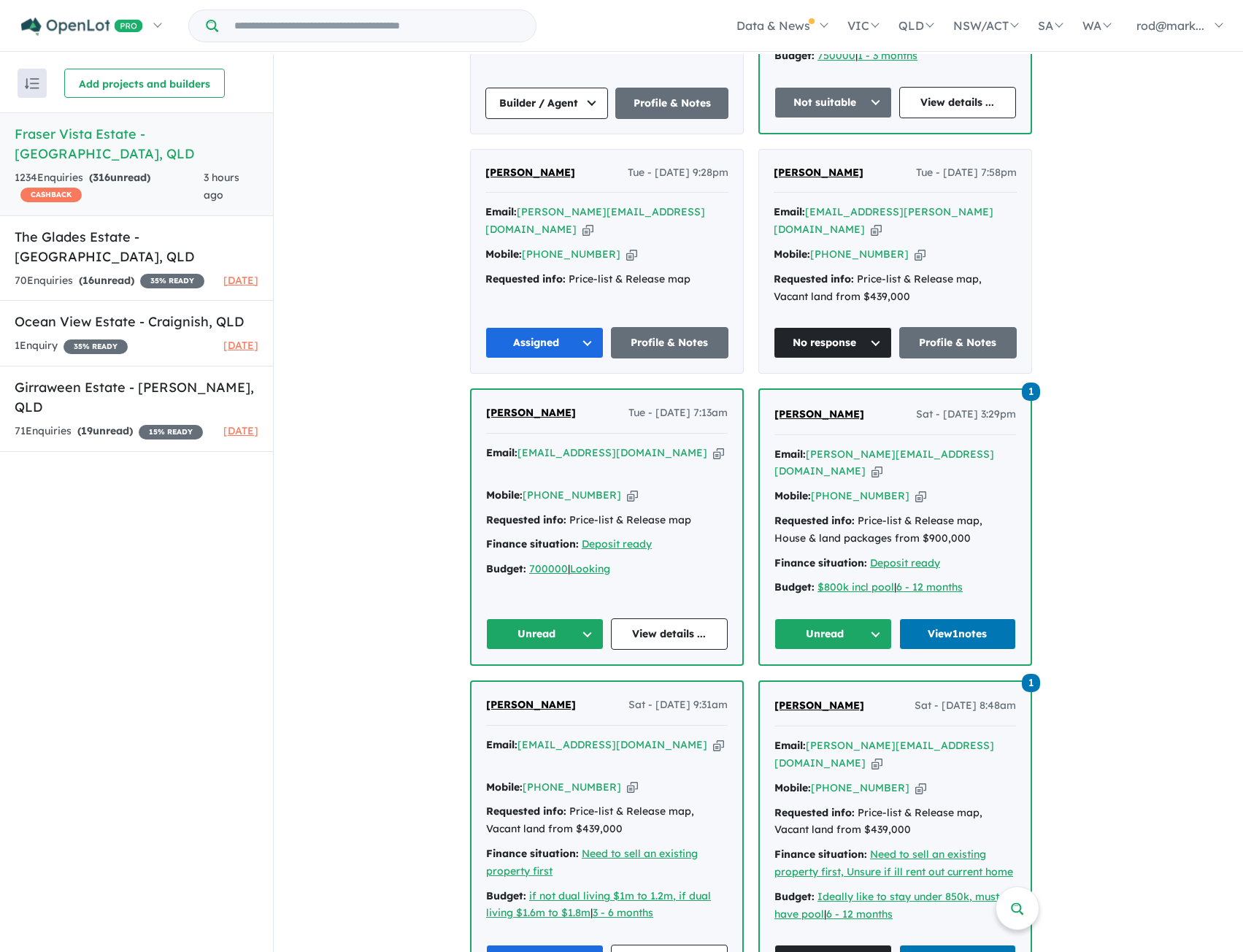
scroll to position [3795, 0]
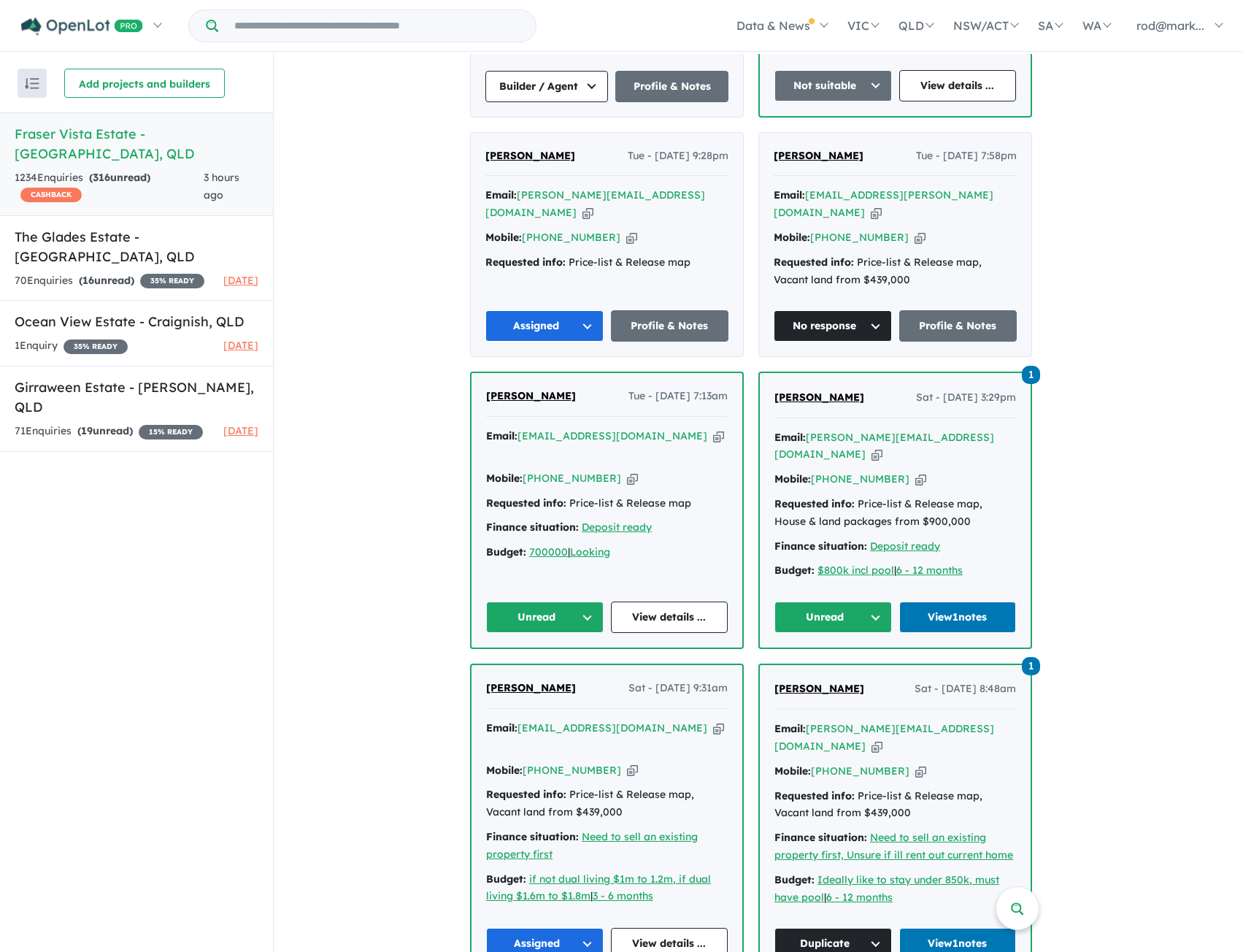
click at [878, 602] on button "Unread" at bounding box center [833, 617] width 117 height 32
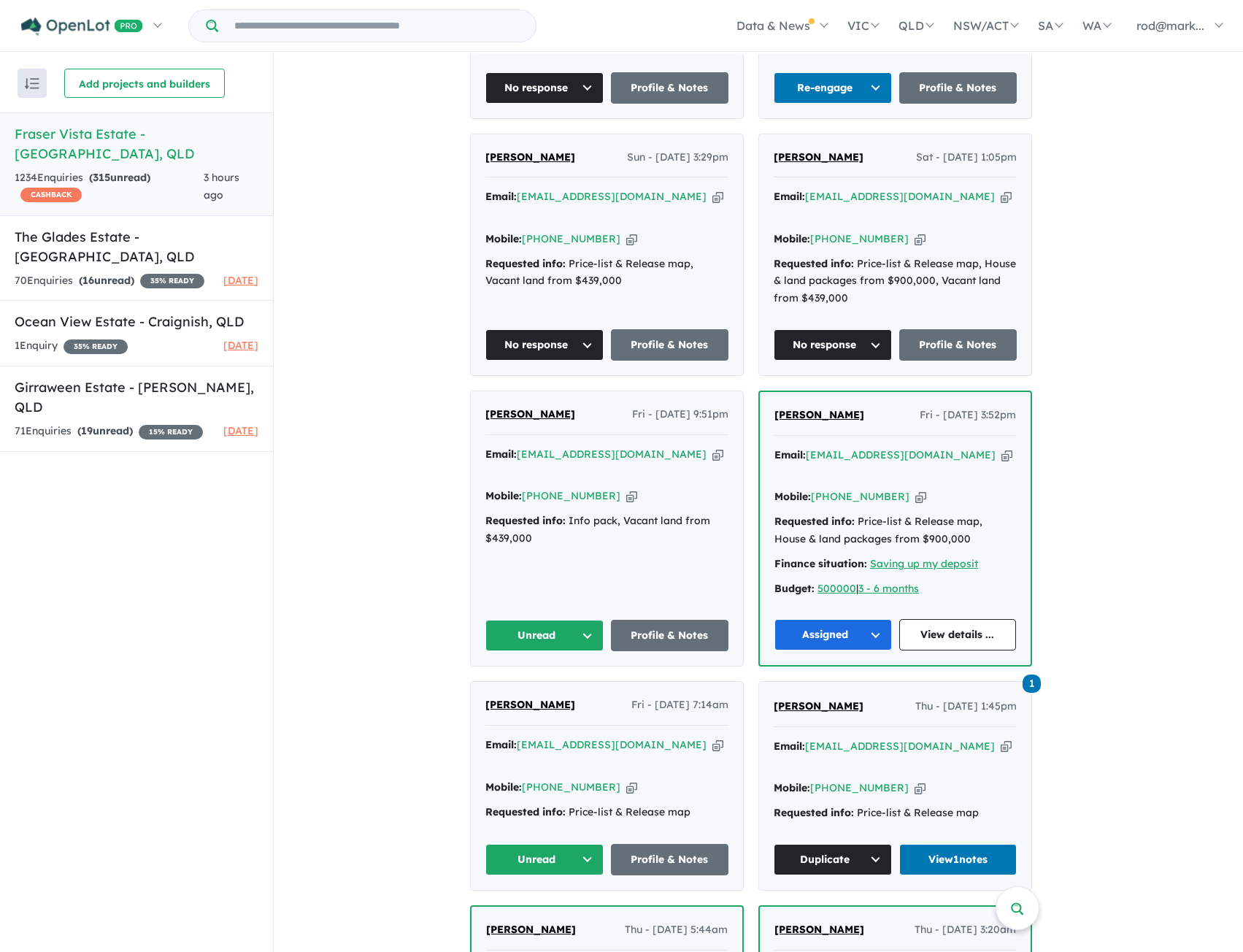
scroll to position [1095, 0]
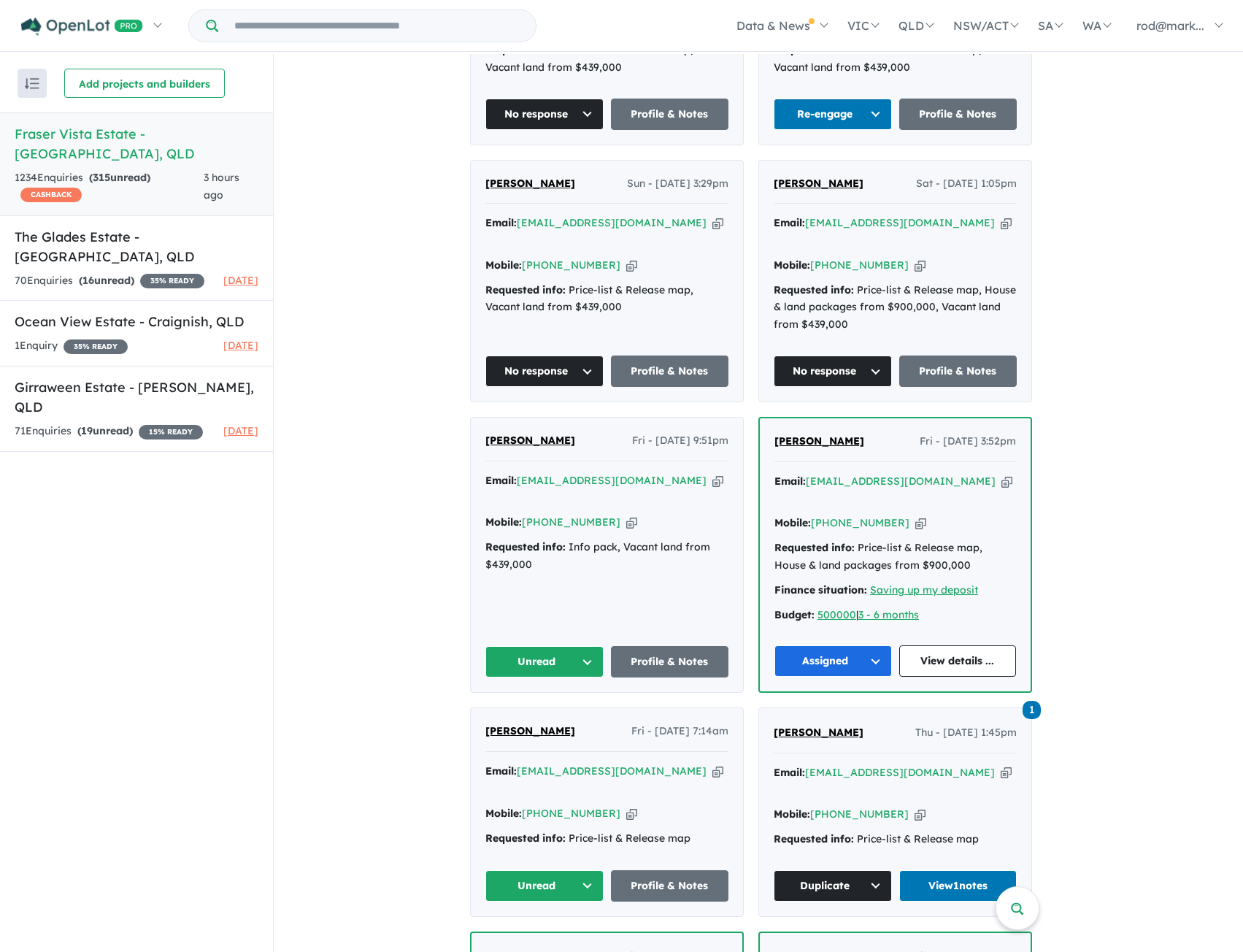
click at [591, 646] on button "Unread" at bounding box center [544, 661] width 118 height 32
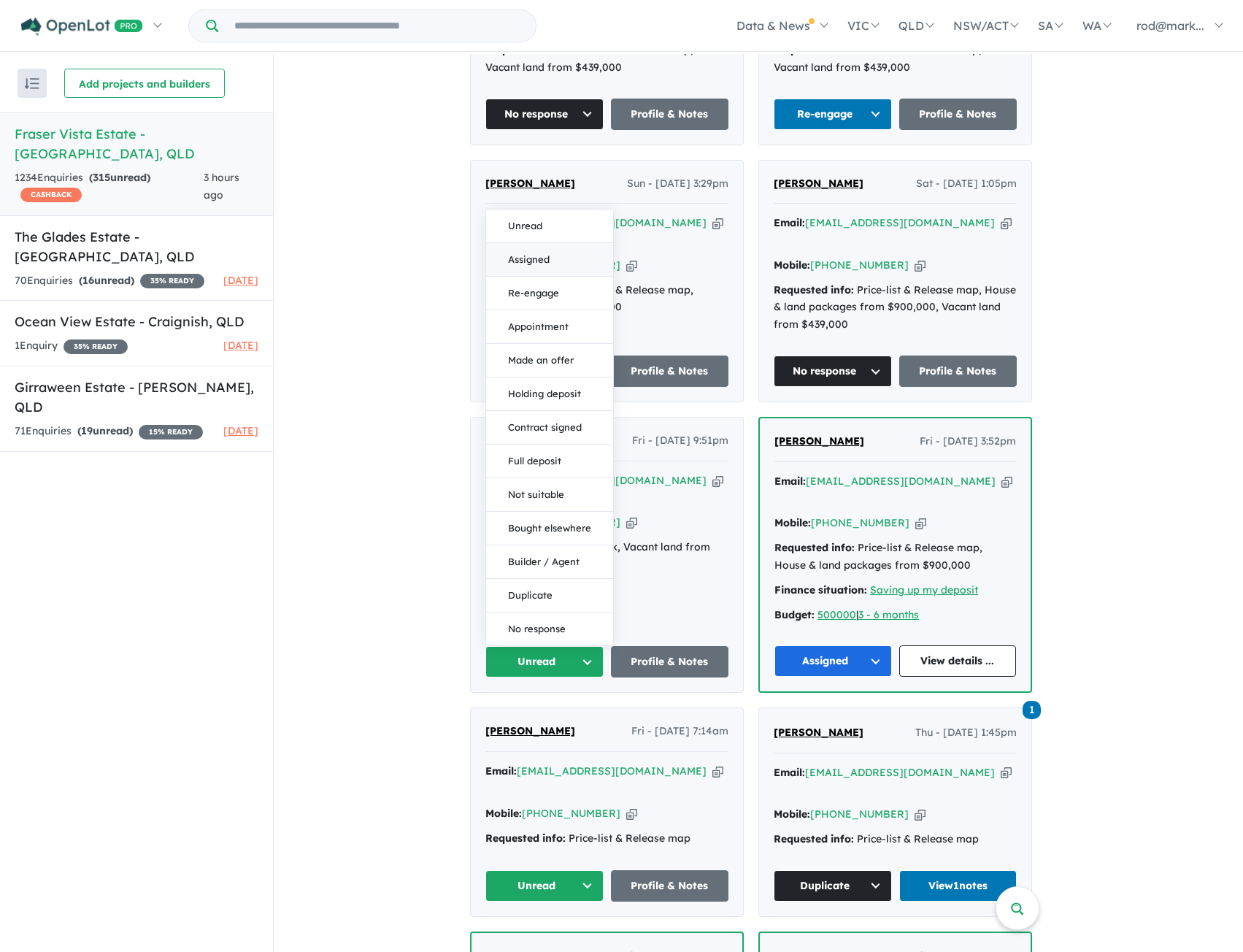
click at [568, 243] on button "Assigned" at bounding box center [549, 259] width 127 height 33
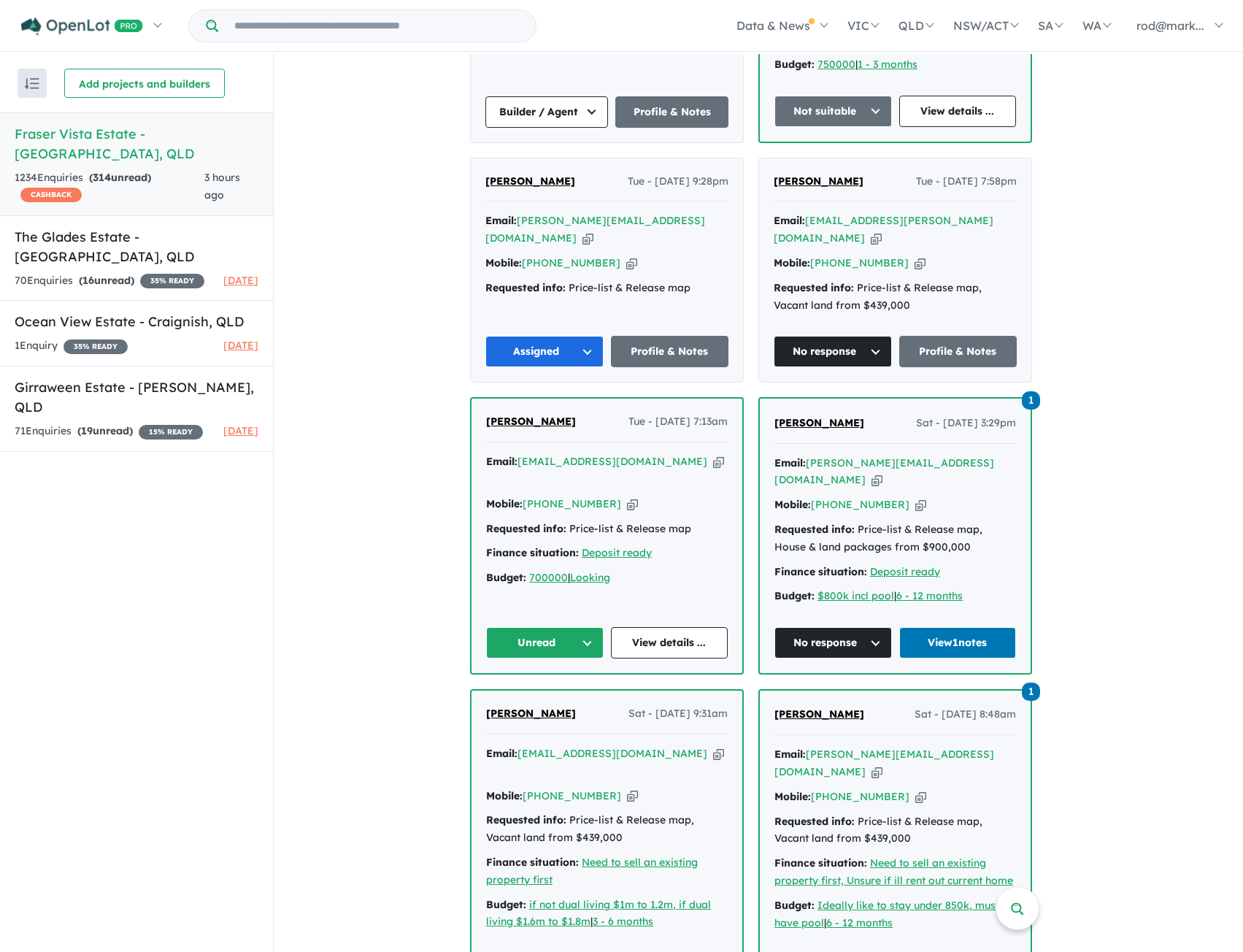
scroll to position [3795, 0]
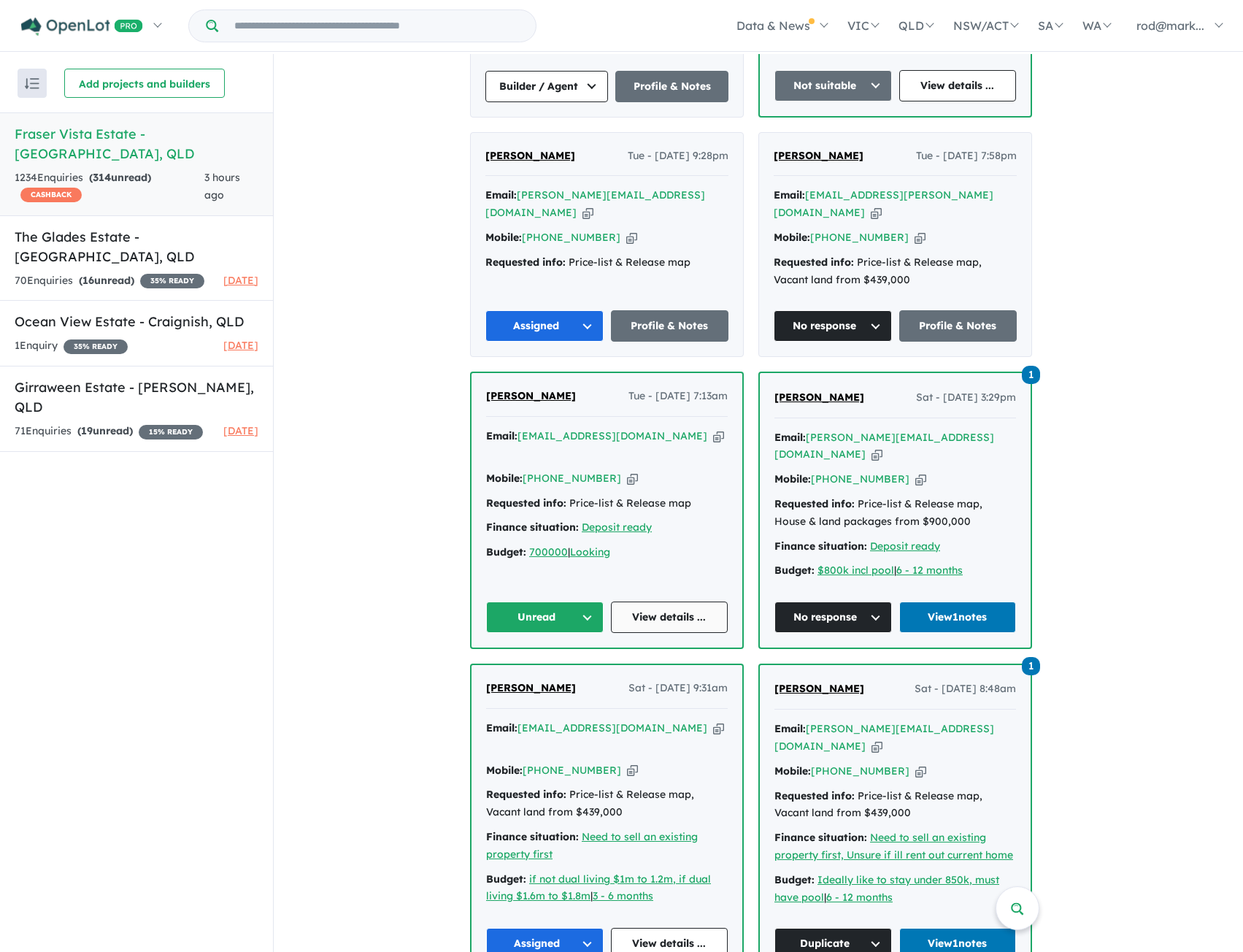
click at [668, 602] on link "View details ..." at bounding box center [669, 617] width 117 height 32
